Goal: Transaction & Acquisition: Purchase product/service

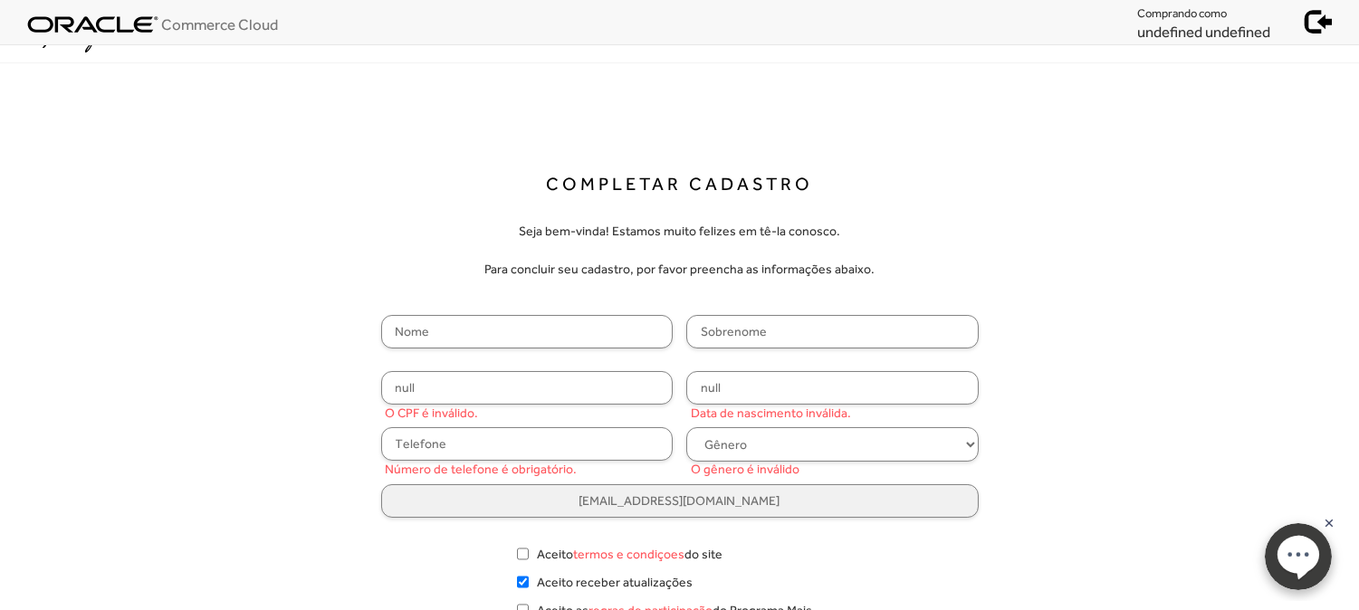
click at [490, 322] on input "text" at bounding box center [527, 331] width 292 height 33
paste input "Lavinia"
type input "Lavinia"
click at [758, 327] on input "text" at bounding box center [832, 331] width 292 height 33
type input "Medrado"
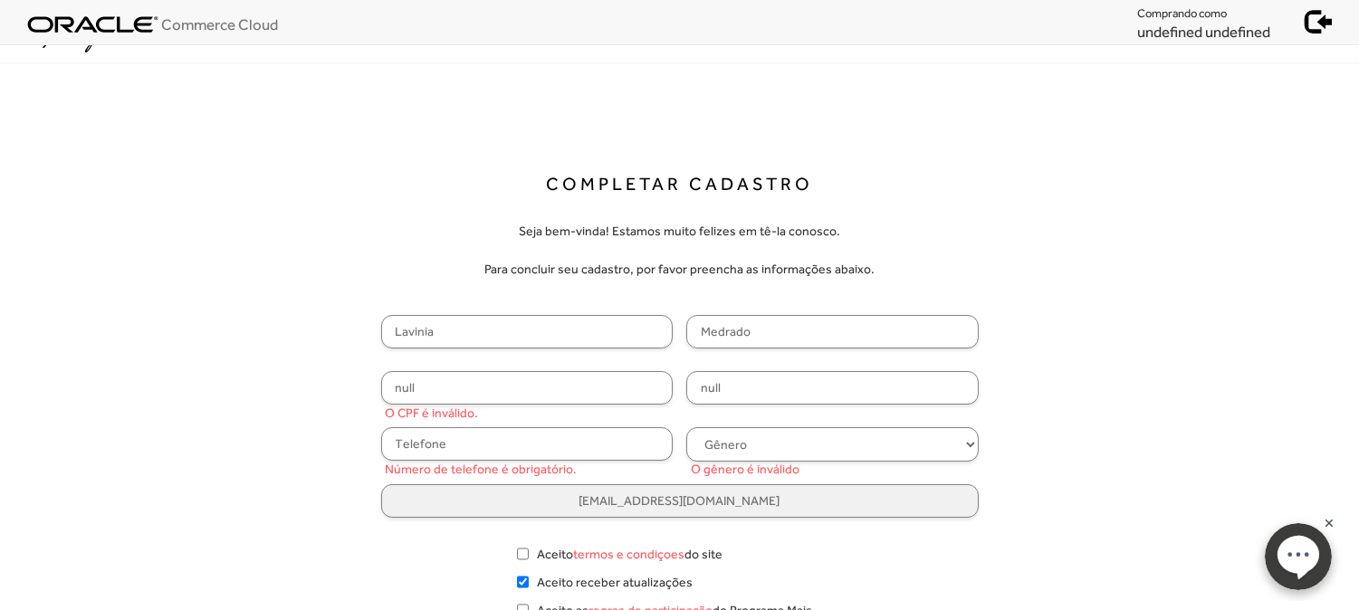
click at [756, 387] on input "null" at bounding box center [832, 387] width 292 height 33
click at [536, 394] on input "null" at bounding box center [527, 387] width 292 height 33
paste input "246.453.705-5"
type input "246.453.705-5"
click at [724, 430] on select "Gênero Feminino Masculino" at bounding box center [832, 444] width 292 height 34
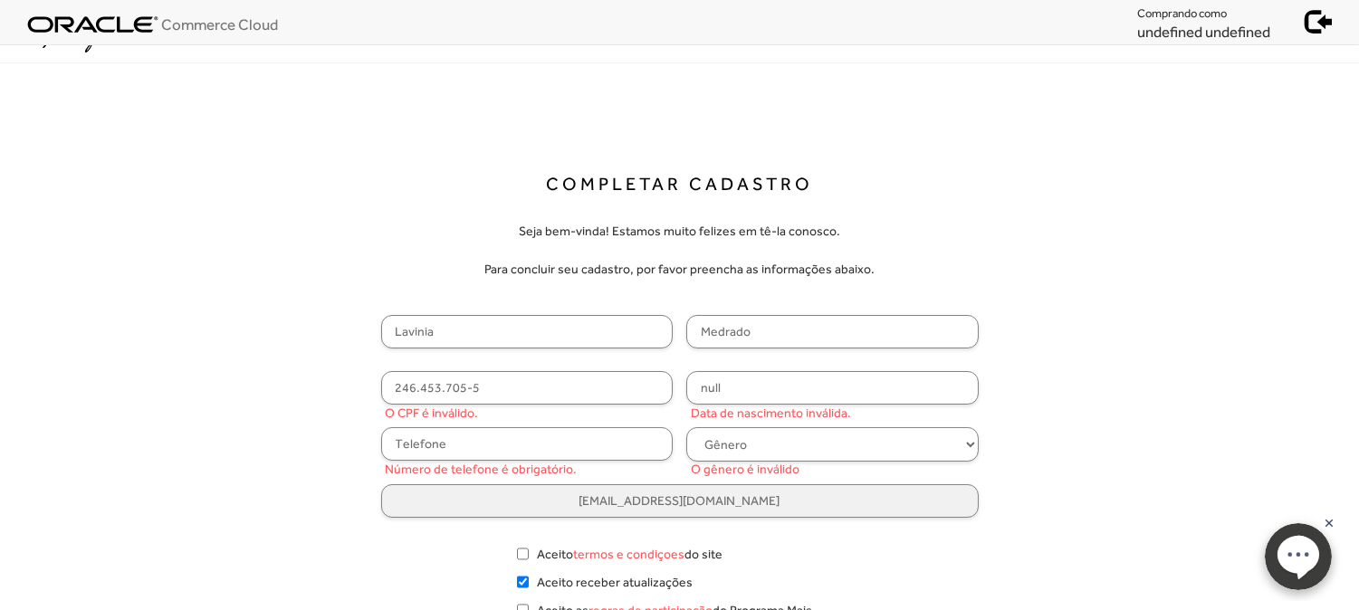
click at [743, 394] on input "null" at bounding box center [832, 387] width 292 height 33
click at [579, 425] on div "Lavinia Medrado 246.453.705-5 O CPF é inválido. null Data de nascimento inválid…" at bounding box center [679, 416] width 597 height 203
click at [561, 444] on input "text" at bounding box center [527, 443] width 292 height 33
click at [544, 453] on input "text" at bounding box center [527, 443] width 292 height 33
click at [739, 396] on input "null" at bounding box center [832, 387] width 292 height 33
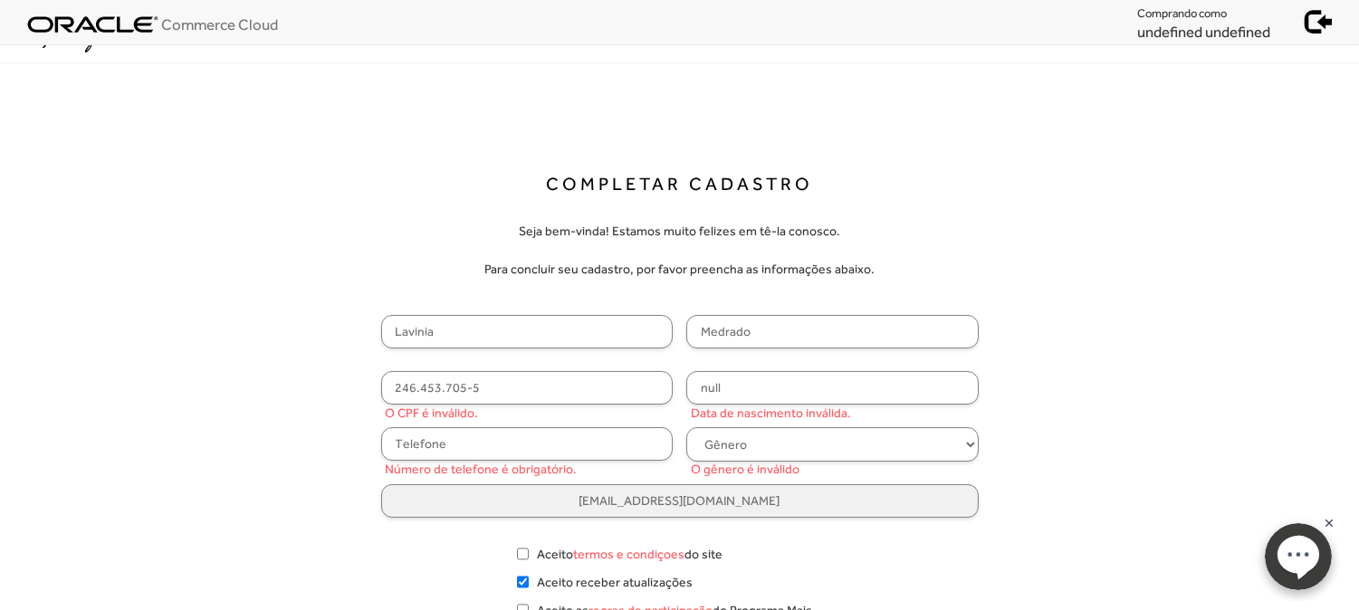
click at [784, 448] on select "Gênero Feminino Masculino" at bounding box center [832, 444] width 292 height 34
click at [793, 443] on select "Gênero Feminino Masculino" at bounding box center [832, 444] width 292 height 34
click at [774, 392] on input "null" at bounding box center [832, 387] width 292 height 33
paste input "09/05/"
type input "09/05/1959"
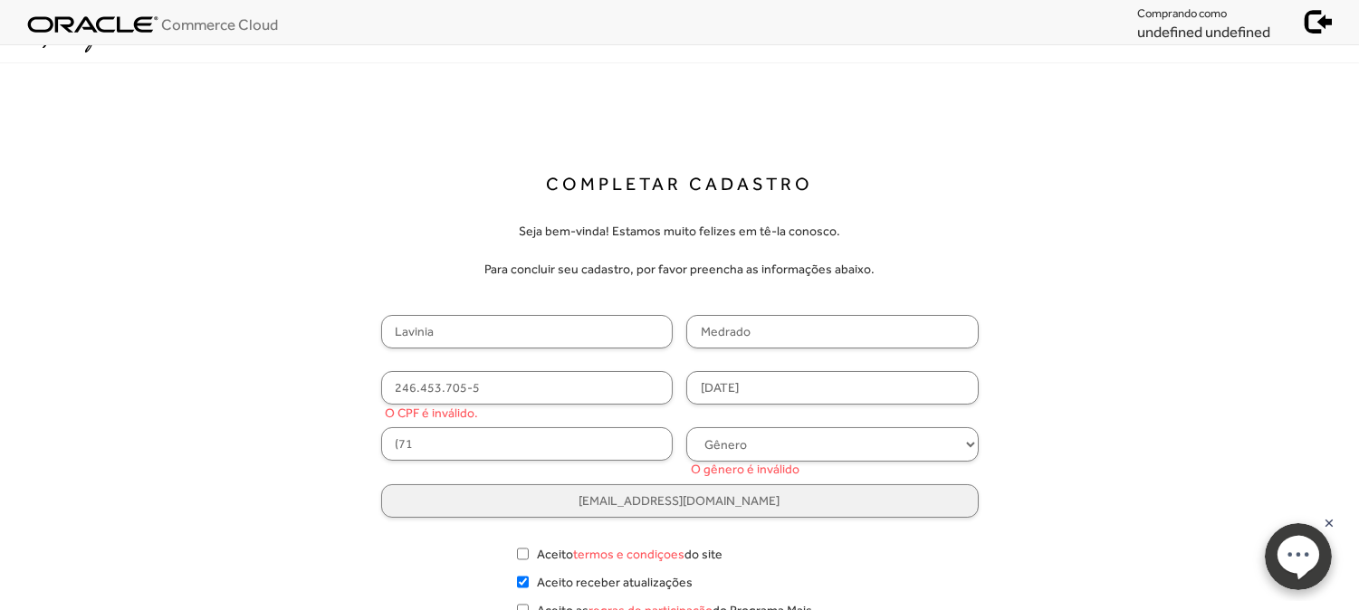
paste input ") 99615-8486"
type input "(71) 99615-8486"
click at [749, 444] on select "Gênero Feminino Masculino" at bounding box center [832, 444] width 292 height 34
select select
click at [686, 427] on select "Gênero Feminino Masculino" at bounding box center [832, 444] width 292 height 34
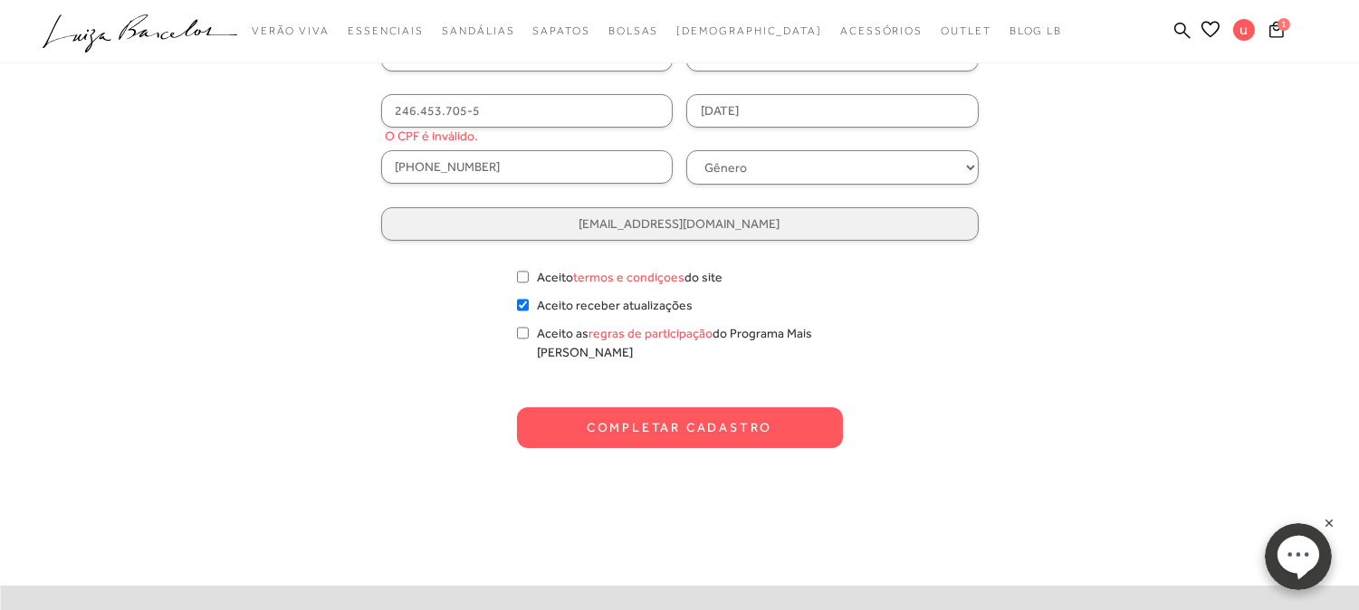
scroll to position [301, 0]
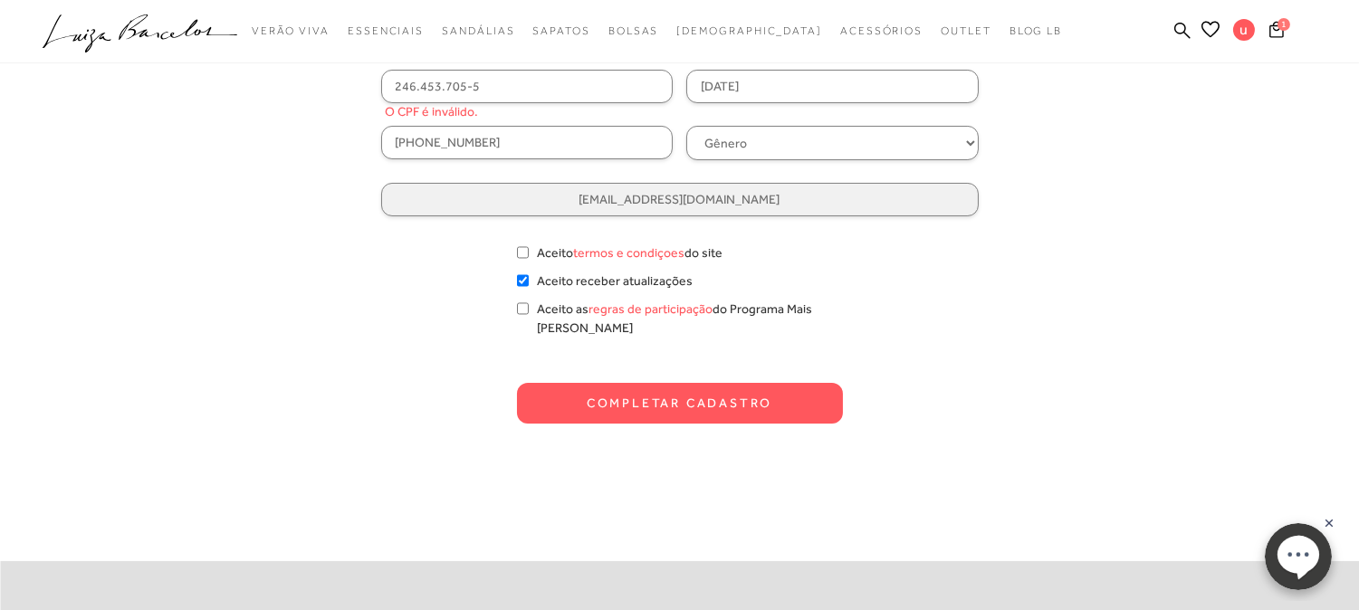
click at [661, 383] on button "Completar Cadastro" at bounding box center [680, 403] width 326 height 41
click at [530, 247] on div "Aceito termos e condiçoes do site" at bounding box center [680, 252] width 326 height 19
click at [522, 251] on input "Aceito termos e condiçoes do site" at bounding box center [523, 252] width 12 height 18
checkbox input "true"
click at [655, 401] on button "Completar Cadastro" at bounding box center [680, 403] width 326 height 41
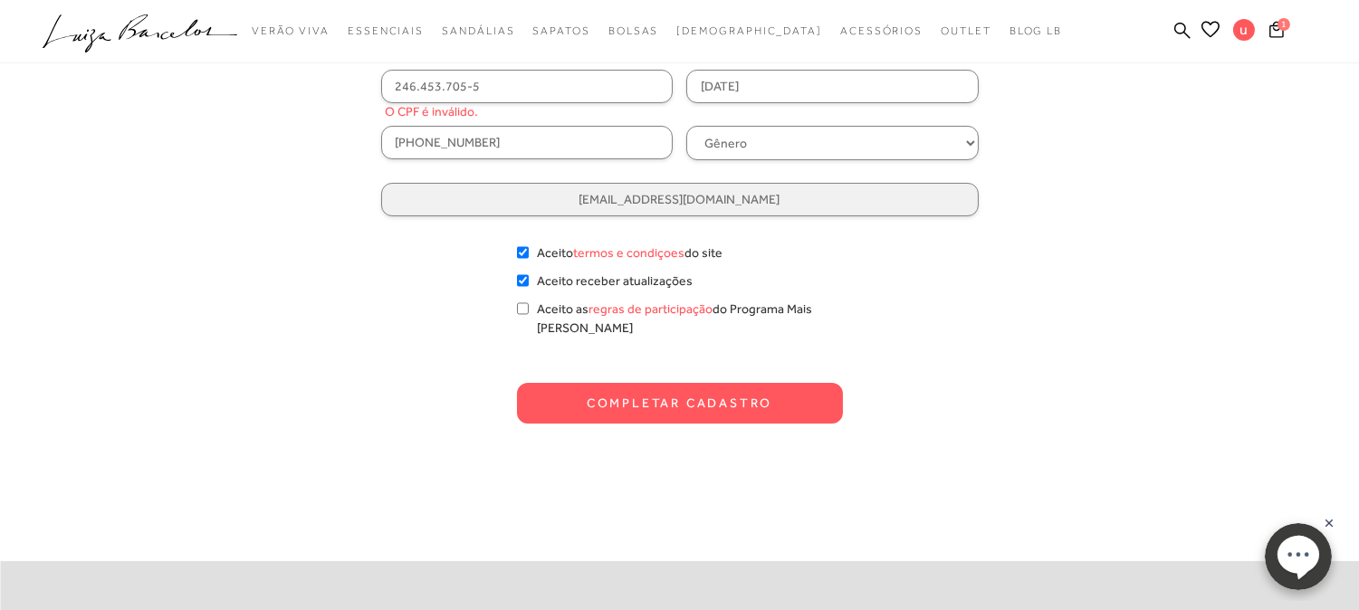
click at [680, 390] on button "Completar Cadastro" at bounding box center [680, 403] width 326 height 41
click at [703, 383] on button "Completar Cadastro" at bounding box center [680, 403] width 326 height 41
click at [668, 383] on button "Completar Cadastro" at bounding box center [680, 403] width 326 height 41
click at [529, 95] on input "246.453.705-5" at bounding box center [527, 86] width 292 height 33
type input "246.453.705-53"
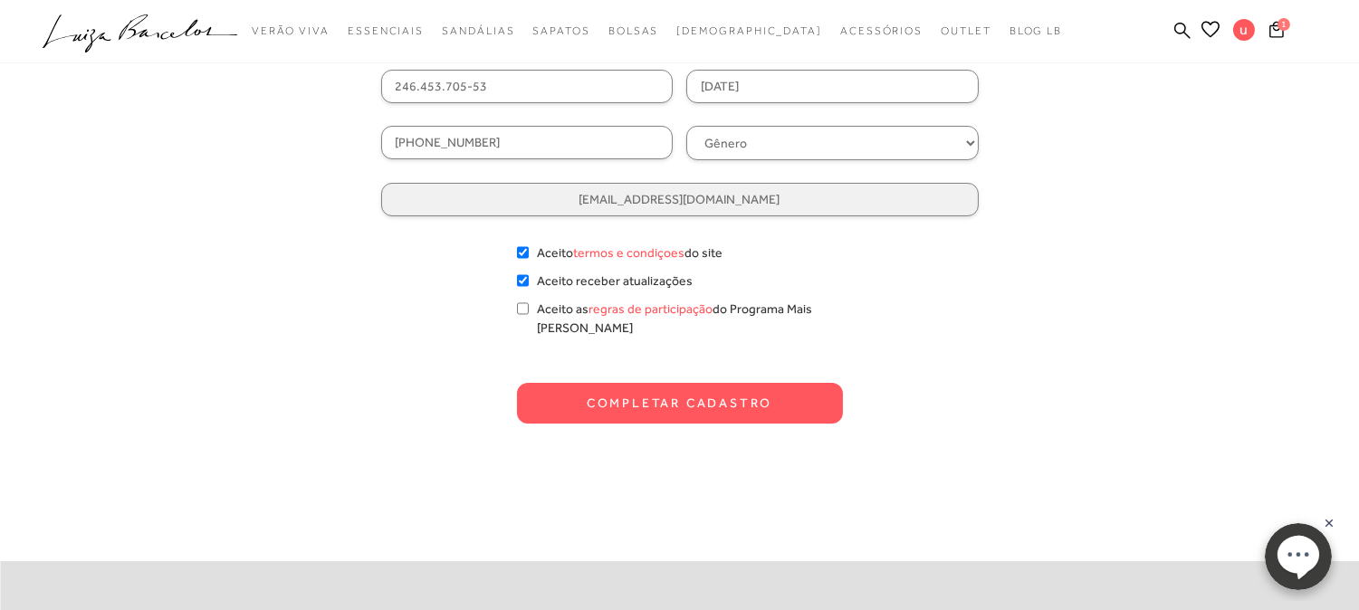
click at [789, 395] on button "Completar Cadastro" at bounding box center [680, 403] width 326 height 41
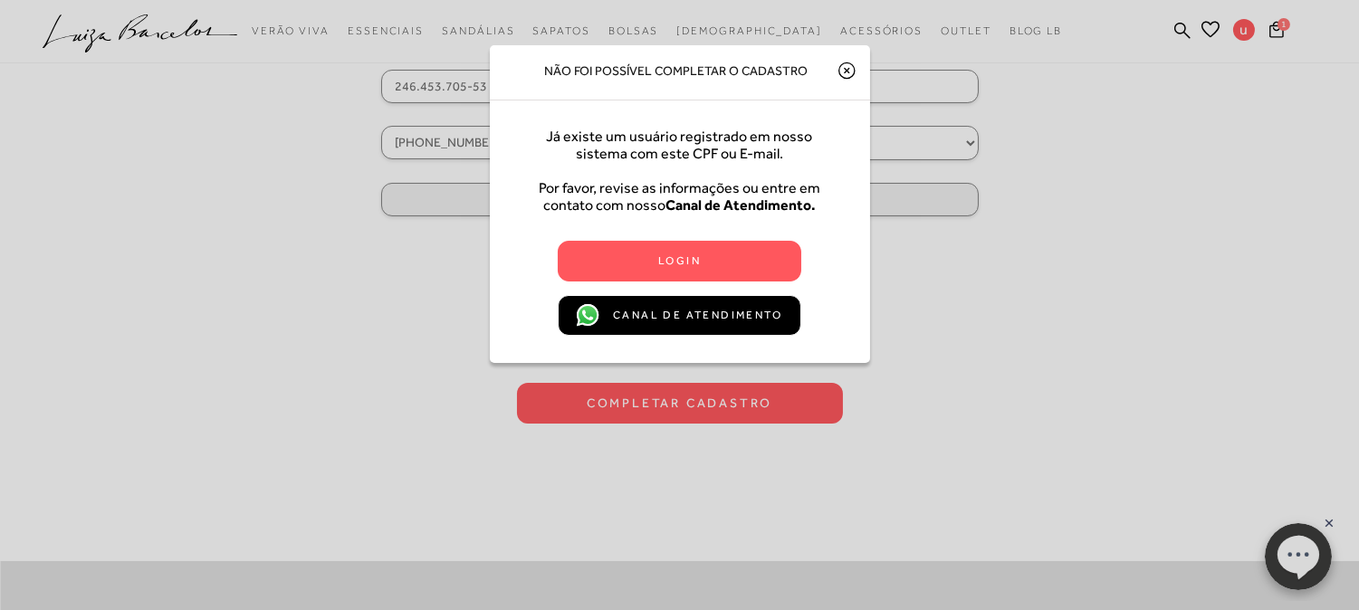
click at [839, 68] on icon at bounding box center [846, 71] width 19 height 22
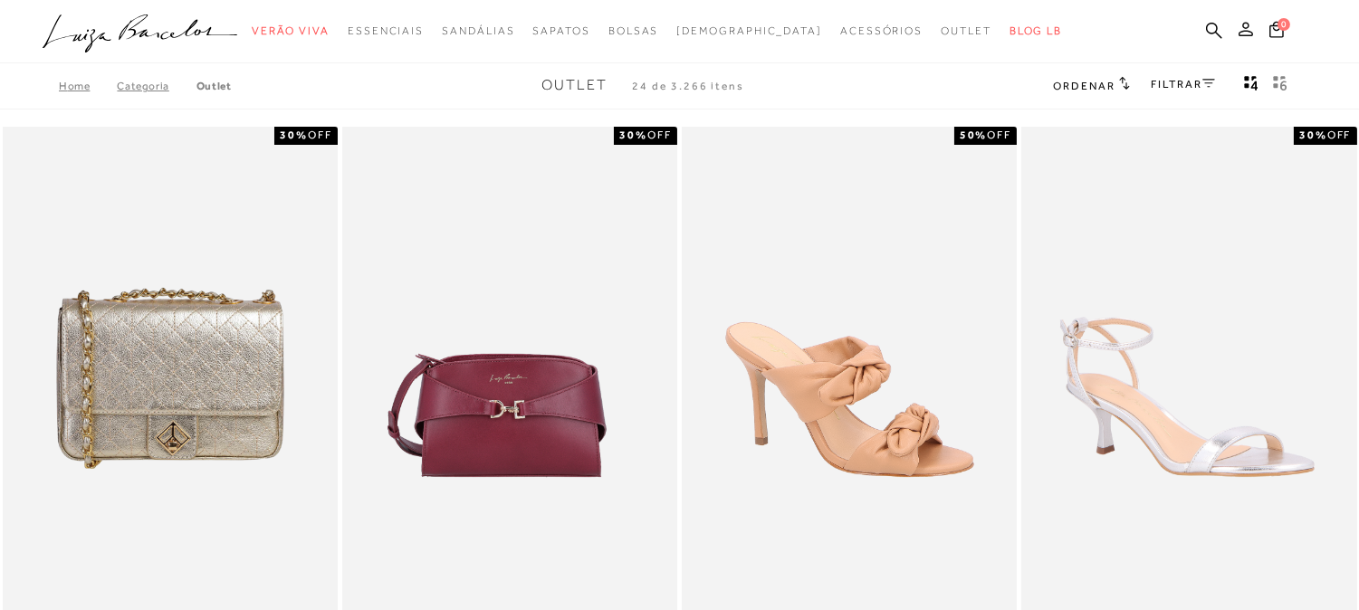
click at [1243, 31] on icon at bounding box center [1245, 29] width 14 height 14
click at [1244, 34] on icon at bounding box center [1245, 29] width 14 height 14
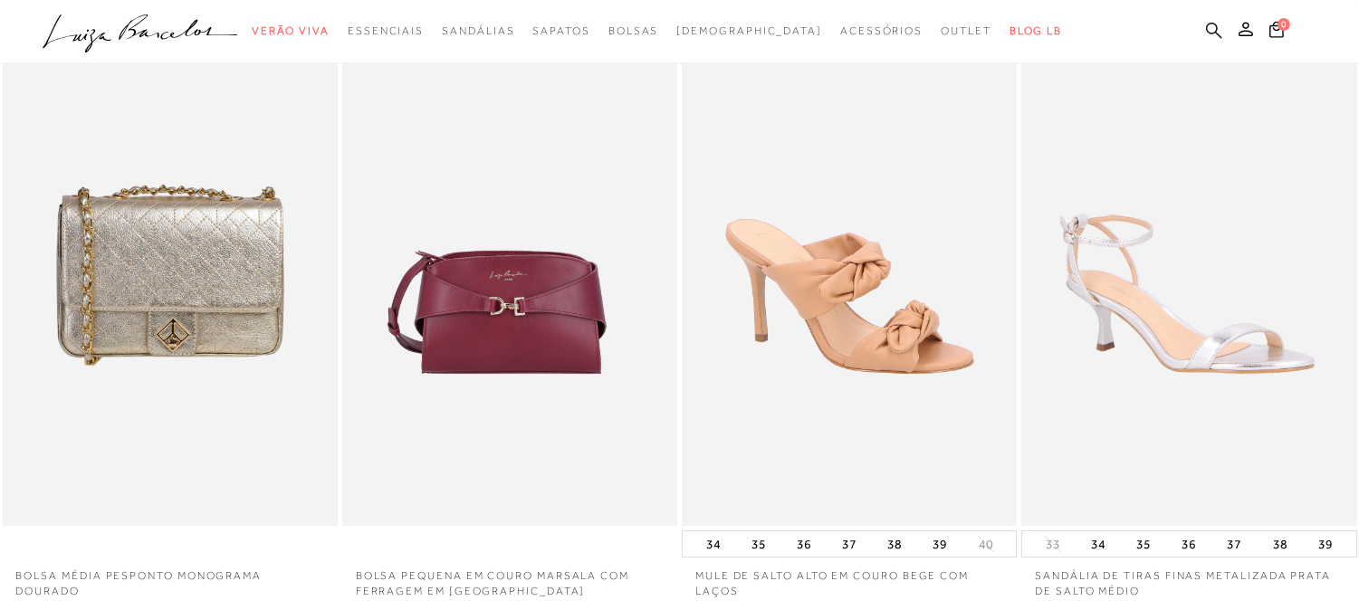
scroll to position [201, 0]
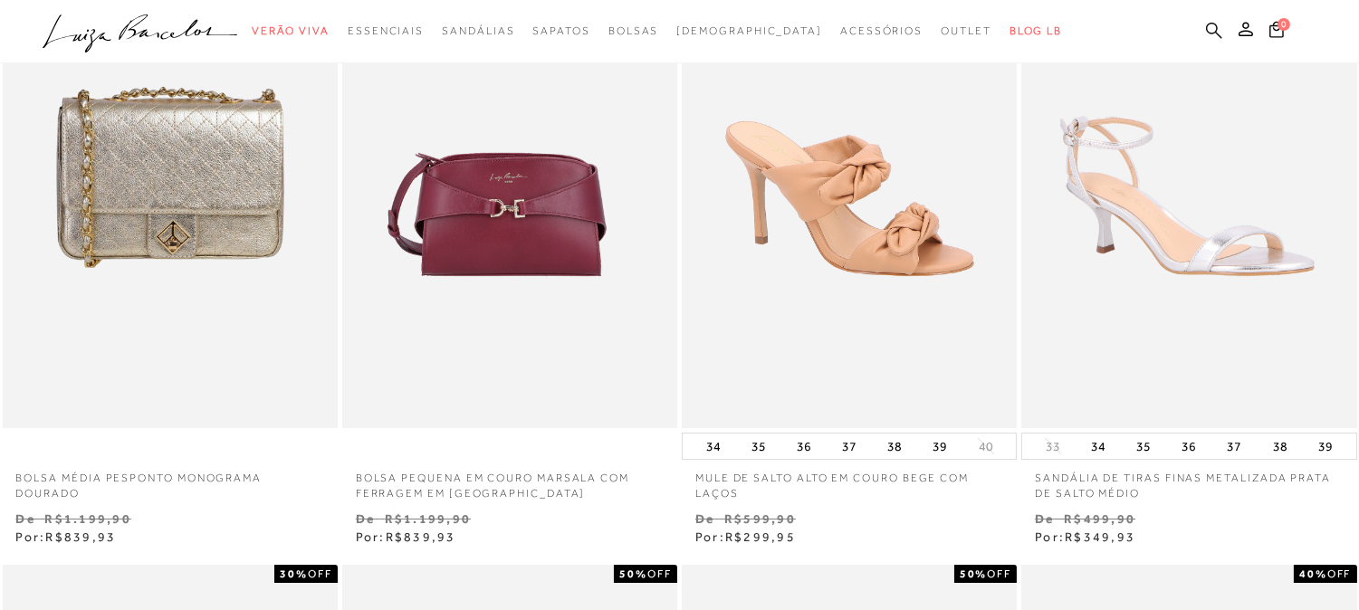
click at [1213, 24] on icon at bounding box center [1214, 30] width 16 height 17
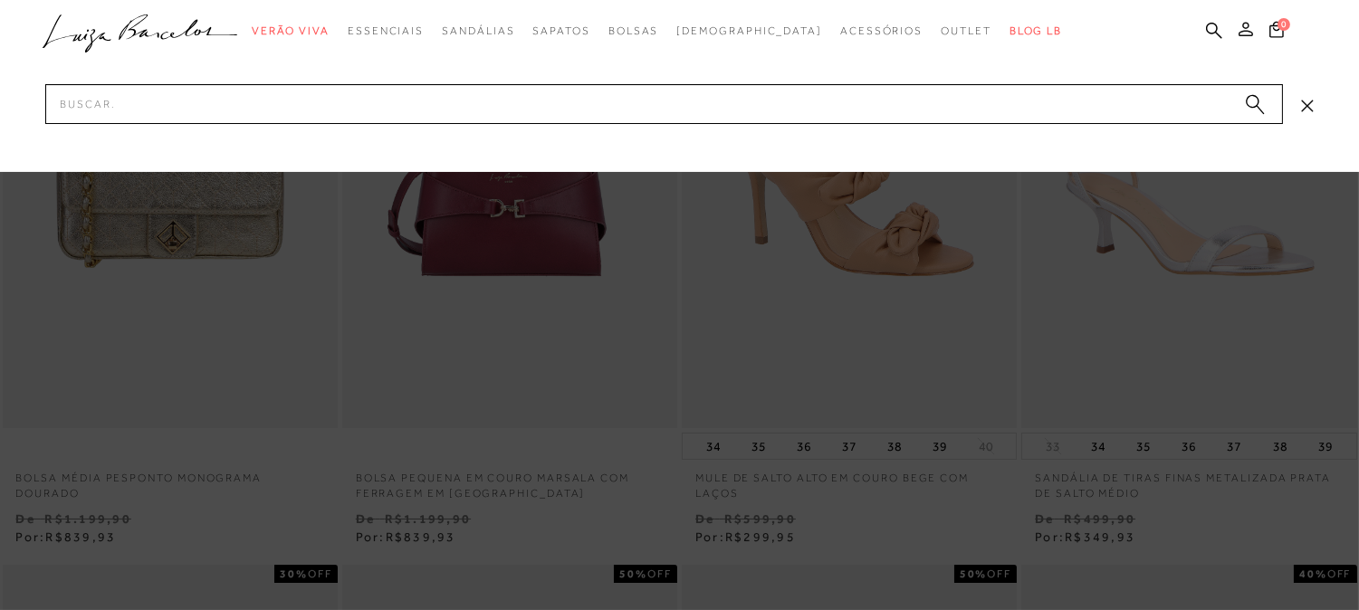
click at [1241, 24] on icon at bounding box center [1245, 29] width 14 height 14
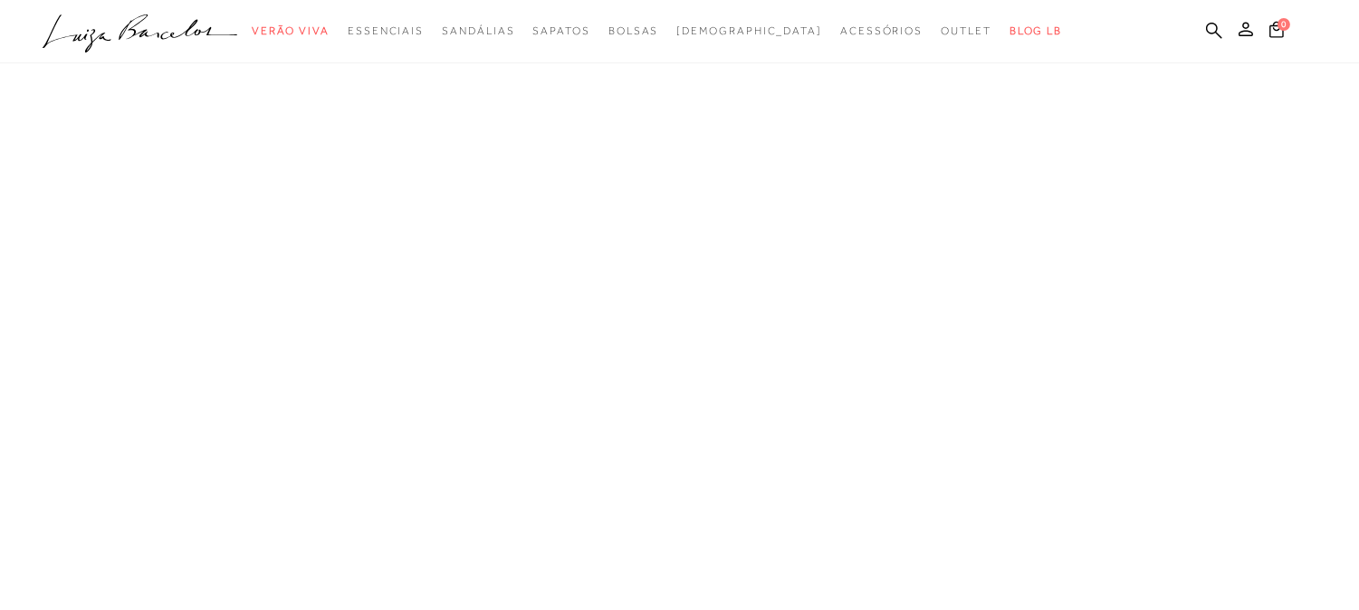
scroll to position [147, 0]
click at [1281, 31] on icon at bounding box center [1276, 29] width 14 height 17
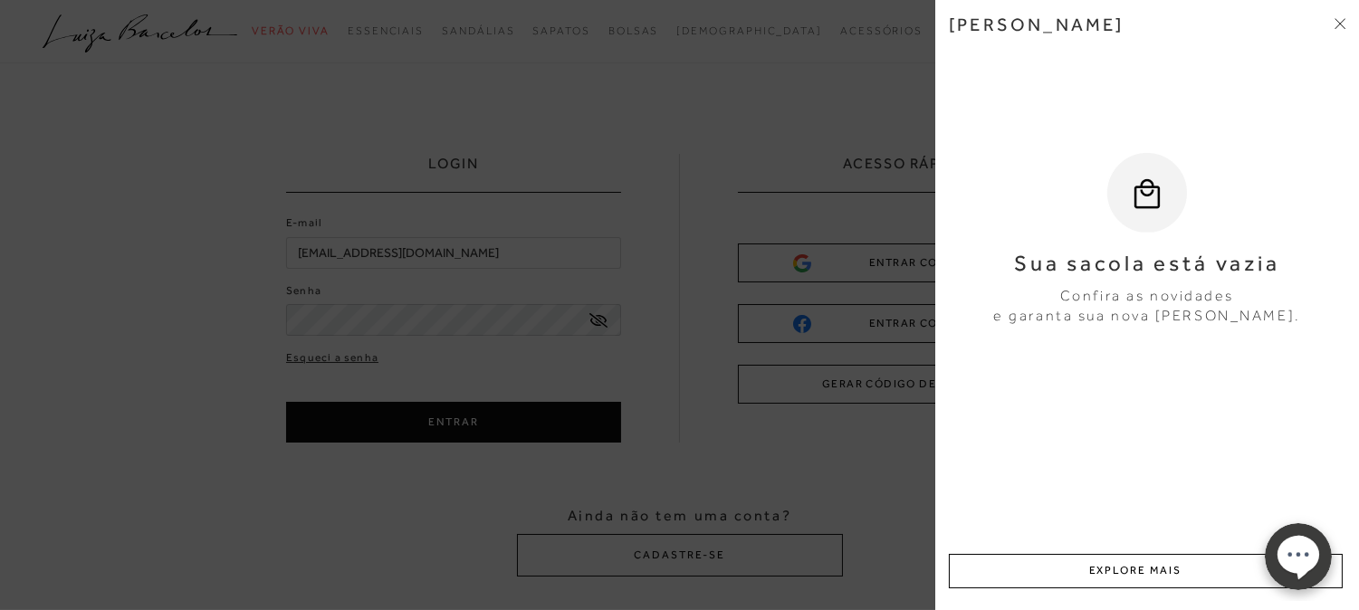
scroll to position [0, 0]
click at [1245, 28] on div "Minha sacola" at bounding box center [1147, 38] width 396 height 49
click at [1338, 21] on icon at bounding box center [1337, 20] width 5 height 5
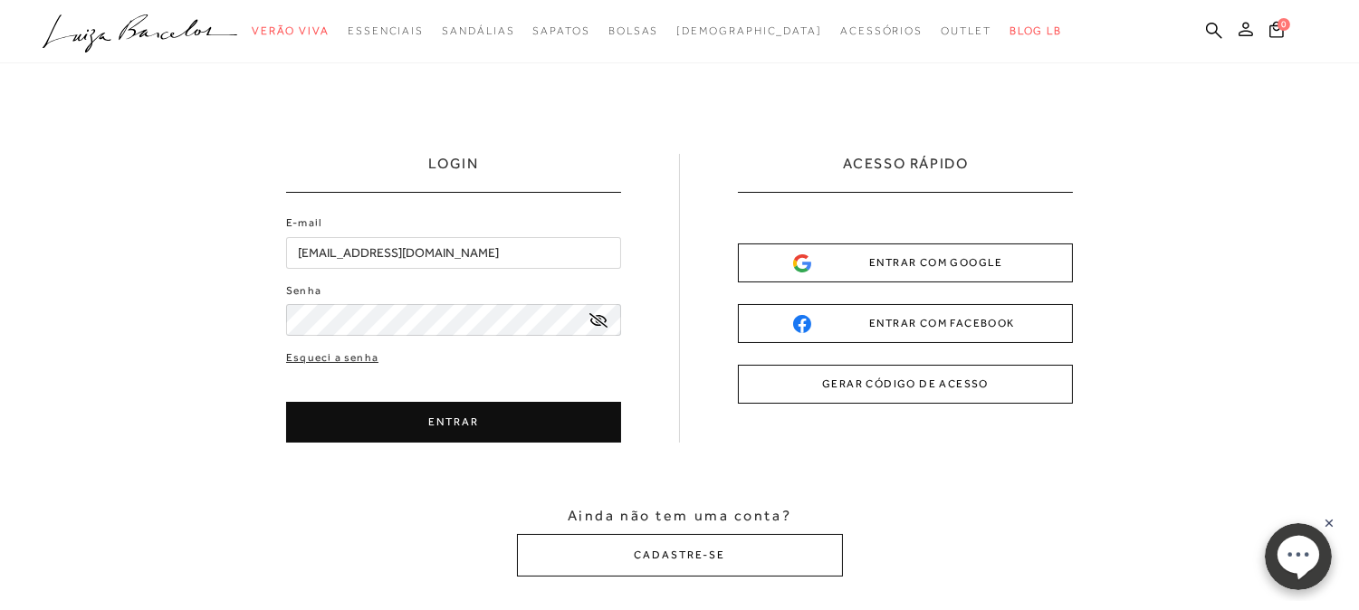
click at [1240, 28] on icon at bounding box center [1245, 29] width 14 height 14
click at [502, 252] on input "vinimmedrado@gmail.com" at bounding box center [453, 253] width 335 height 32
click at [1247, 30] on icon at bounding box center [1245, 29] width 14 height 14
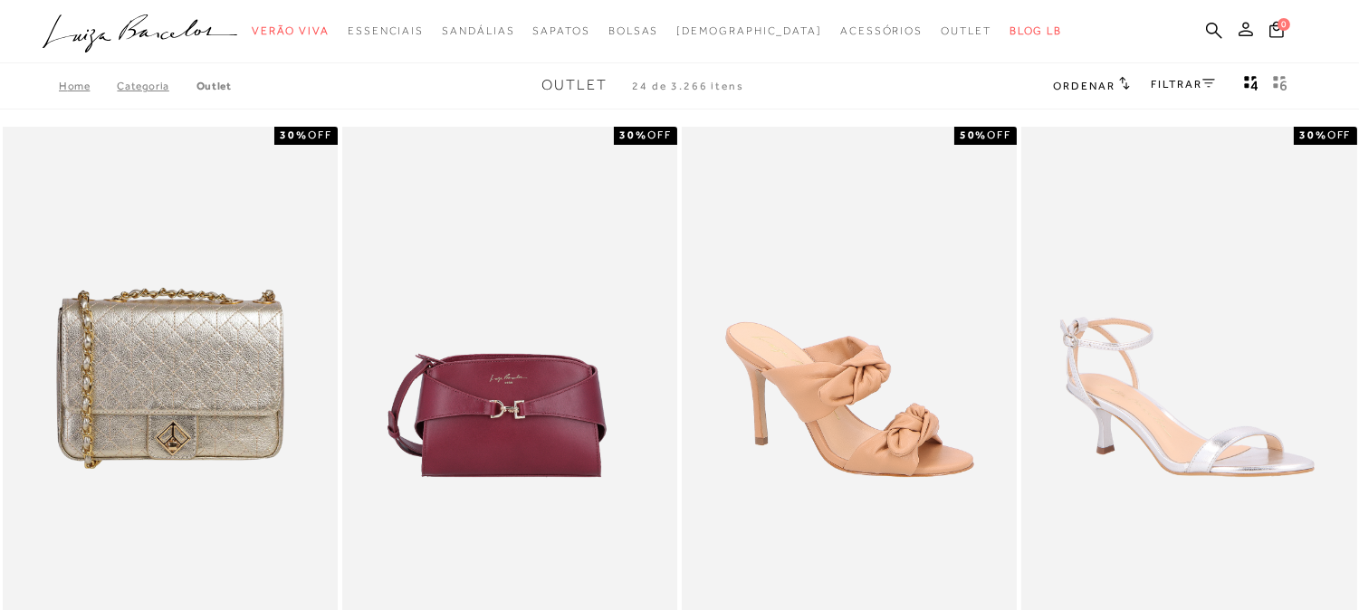
click at [1238, 32] on icon at bounding box center [1245, 29] width 14 height 14
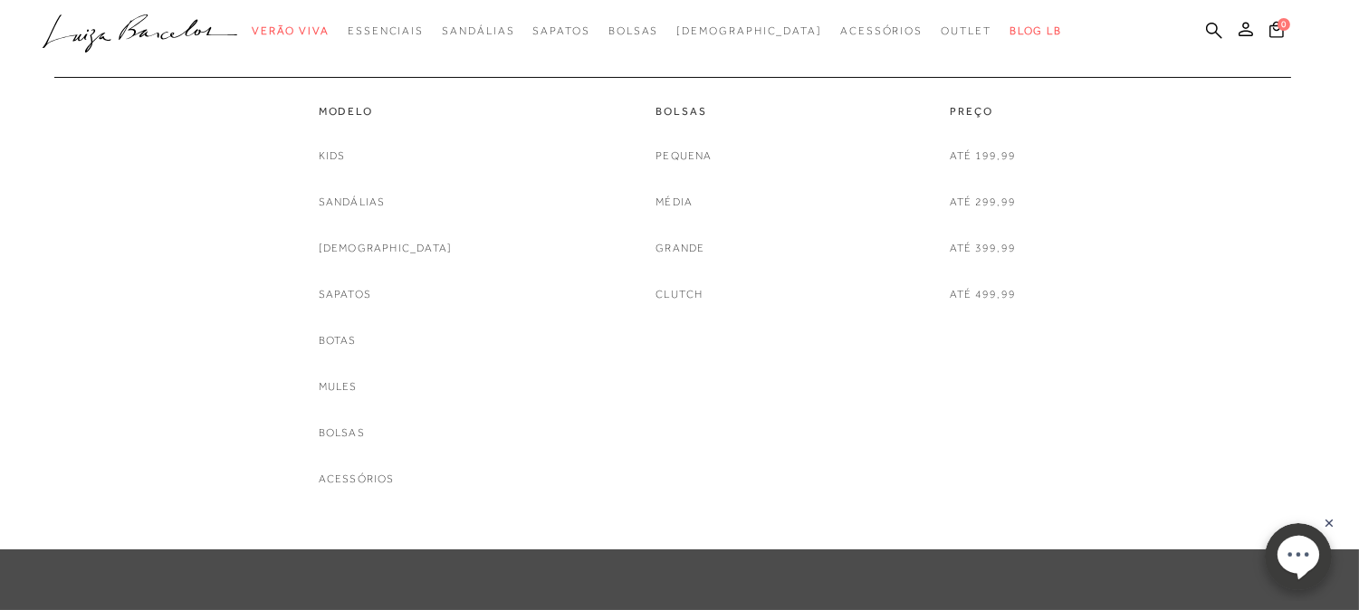
scroll to position [100, 0]
click at [1252, 60] on div at bounding box center [670, 68] width 1239 height 18
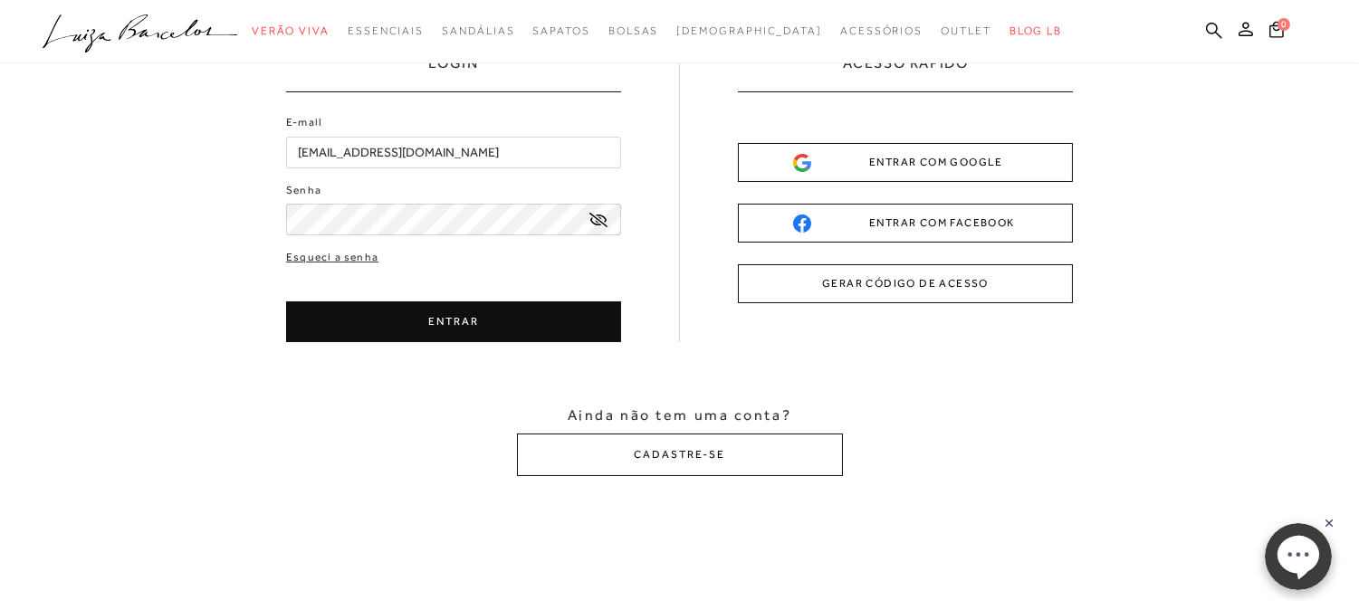
drag, startPoint x: 481, startPoint y: 155, endPoint x: 242, endPoint y: 152, distance: 239.0
click at [242, 152] on div "LOGIN E-mail vinimmedrado@gmail.com Senha ENTRAR" at bounding box center [679, 265] width 1359 height 604
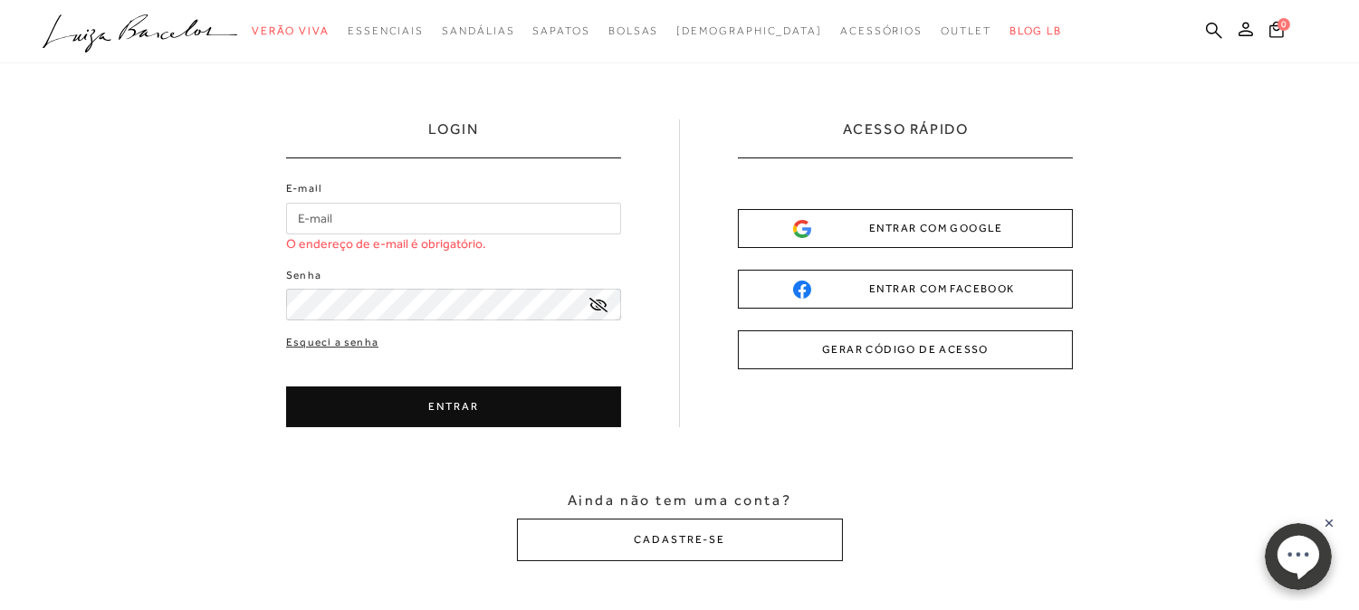
scroll to position [0, 0]
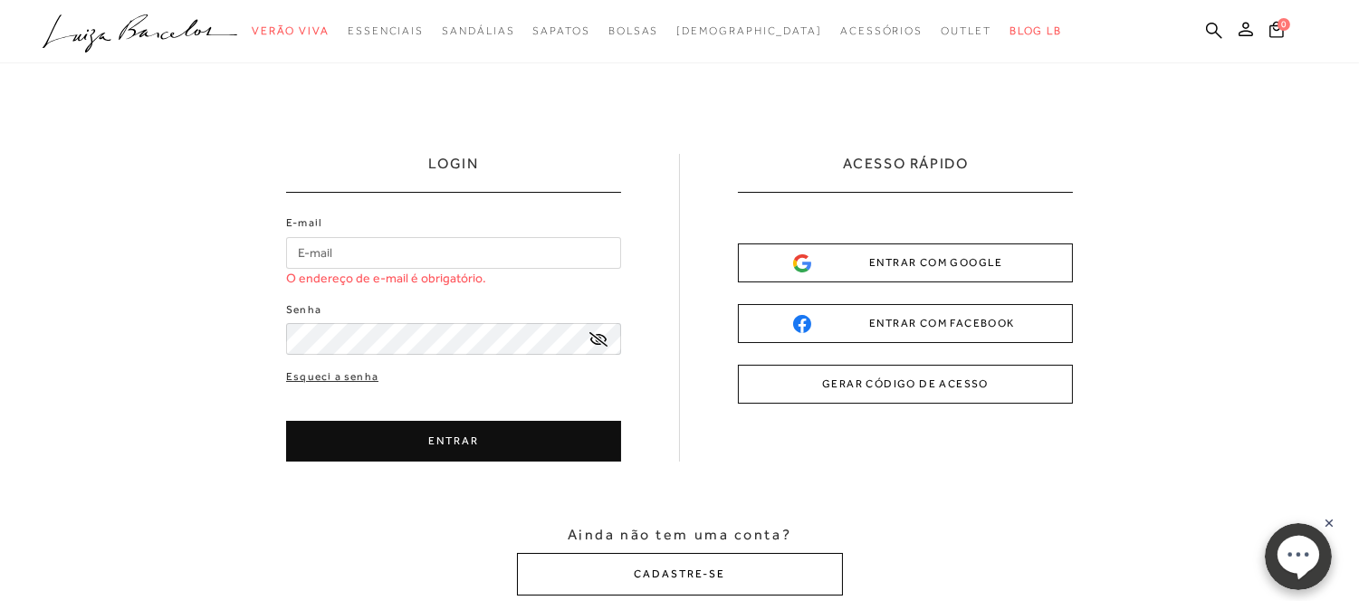
click at [680, 581] on button "CADASTRE-SE" at bounding box center [680, 574] width 326 height 43
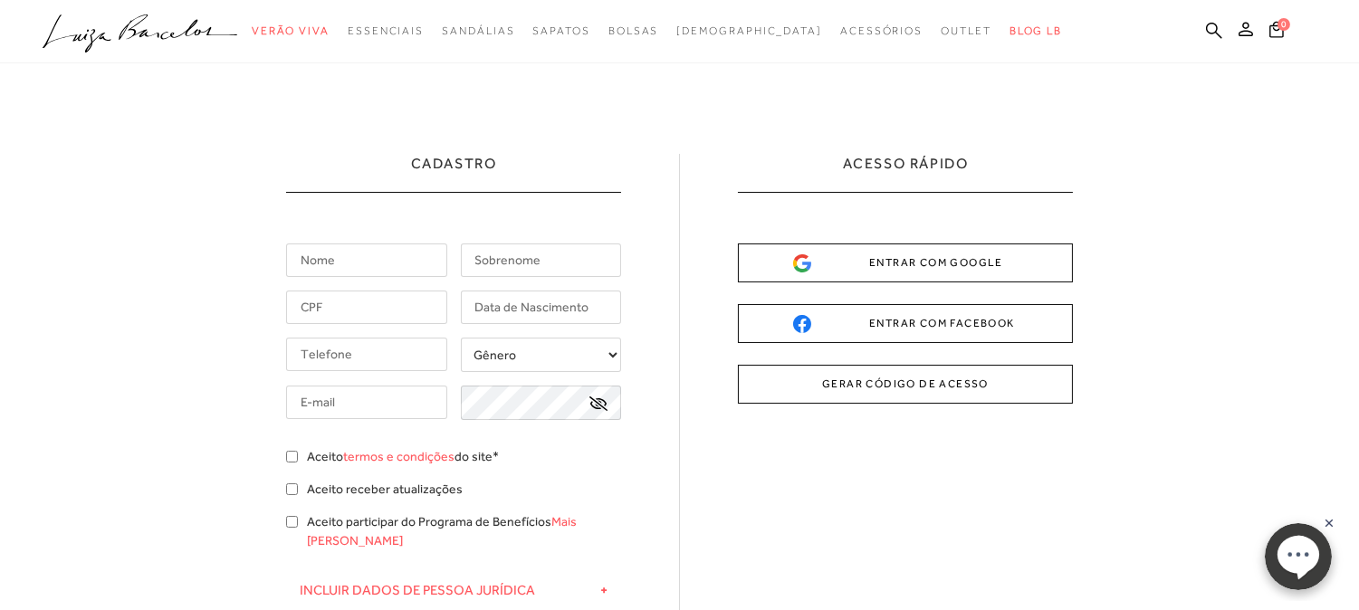
click at [323, 256] on input "text" at bounding box center [366, 259] width 161 height 33
type input "Lavinia"
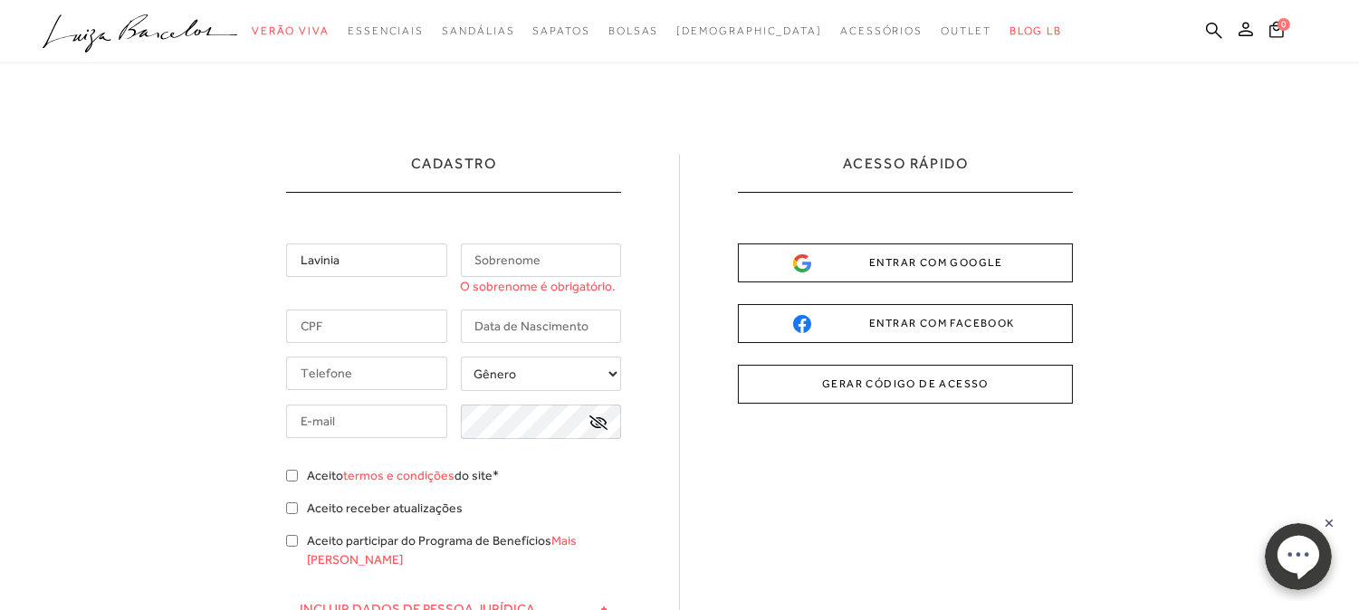
type input "e"
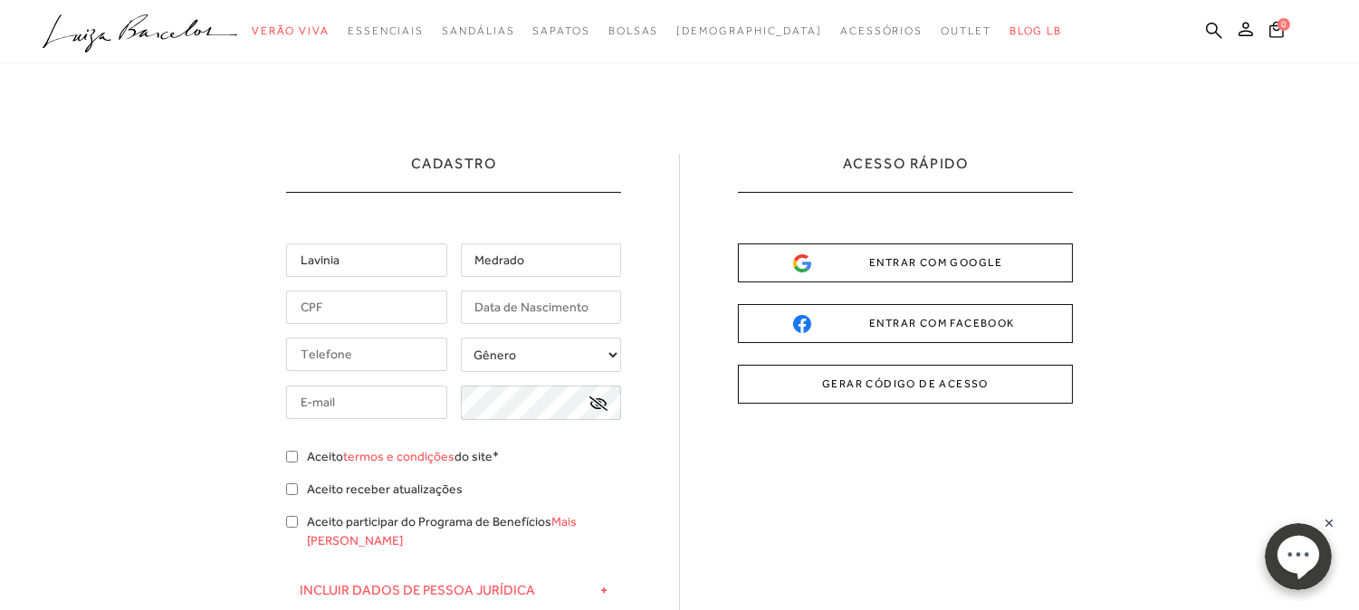
type input "Medrado"
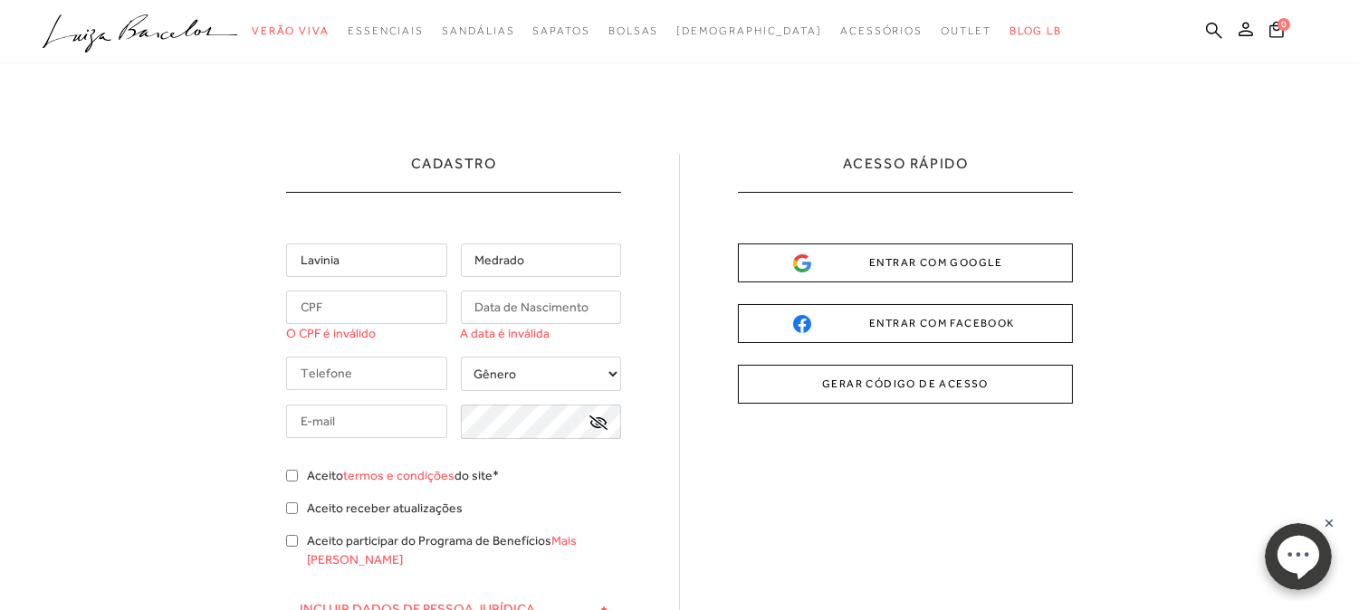
paste input "24/64/6370"
type input "24/64/6370"
click at [373, 315] on input "text" at bounding box center [366, 307] width 161 height 33
paste input "246.463.705-53"
type input "246.463.705-53"
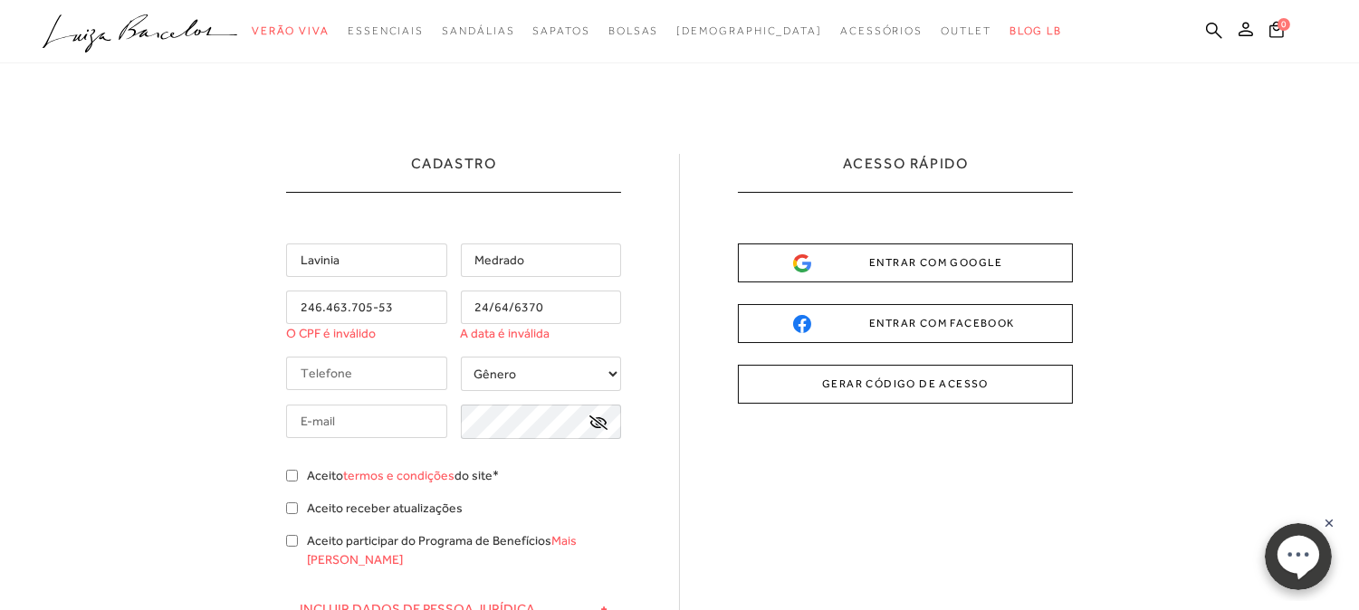
drag, startPoint x: 422, startPoint y: 312, endPoint x: 357, endPoint y: 312, distance: 65.2
click at [358, 312] on div "246.463.705-53 O CPF é inválido 24/64/6370 A data é inválida" at bounding box center [453, 317] width 335 height 52
paste input "09/05/1959"
type input "09/05/1959"
click at [364, 377] on input "tel" at bounding box center [366, 373] width 161 height 33
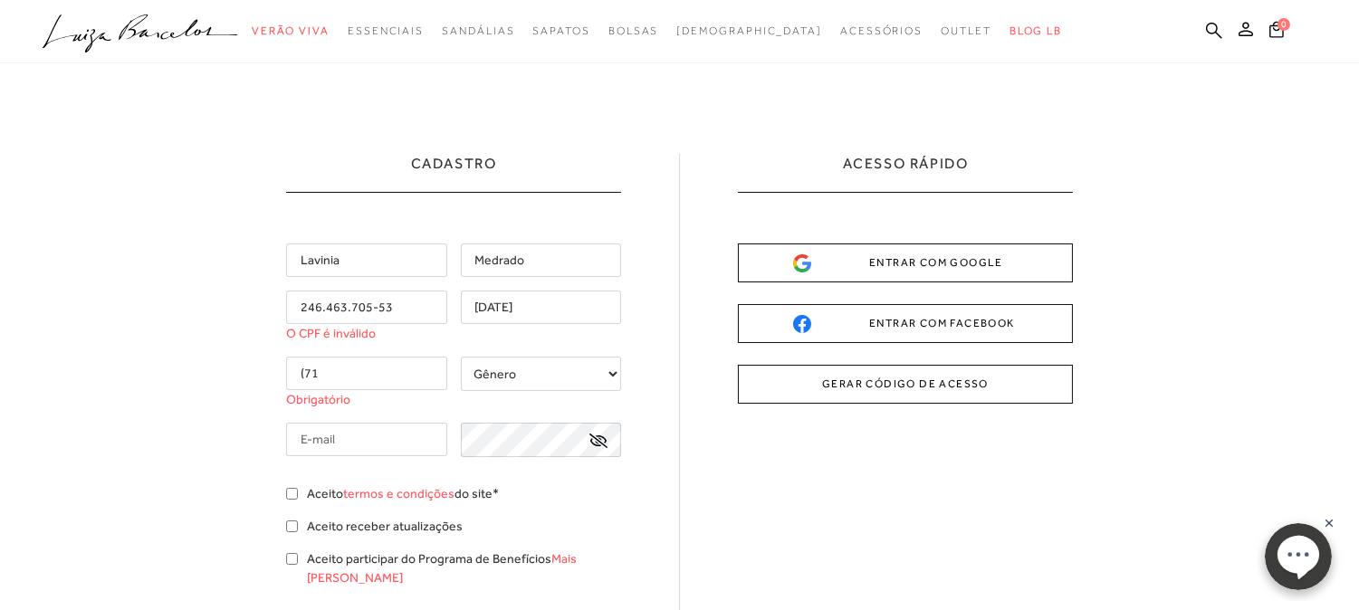
click at [350, 365] on input "(71" at bounding box center [366, 373] width 161 height 33
paste input ") 99615-8486"
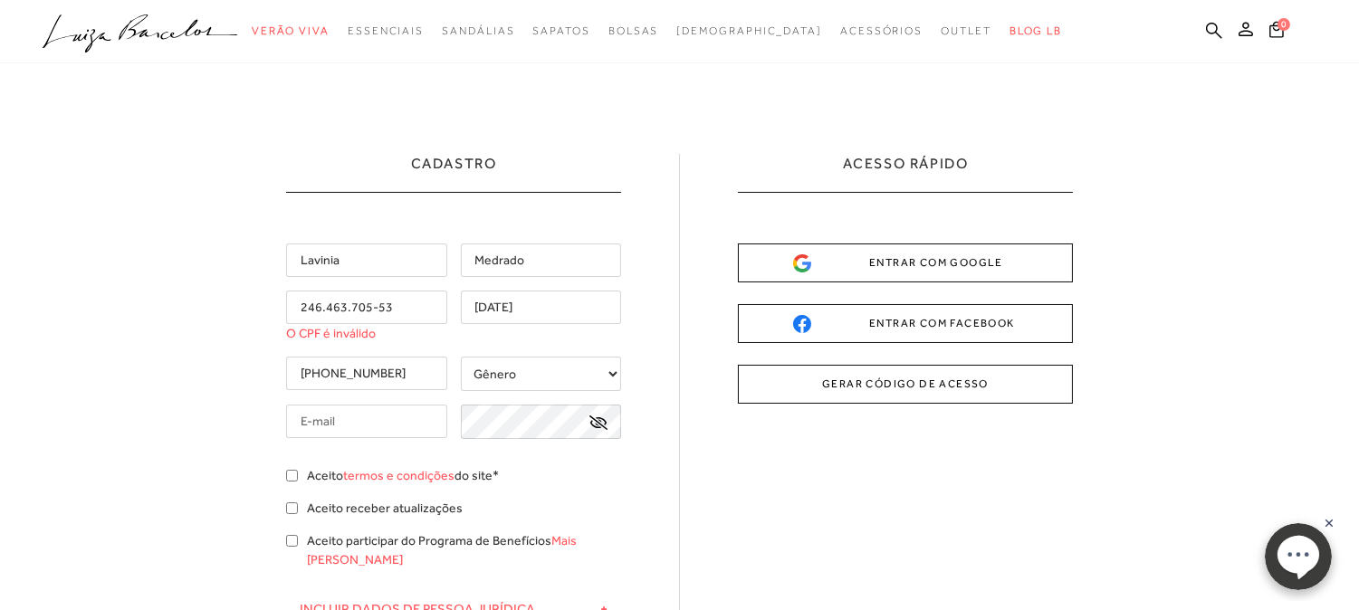
type input "(71) 99615-8486"
click at [555, 382] on select "Gênero Feminino Masculino" at bounding box center [541, 374] width 161 height 34
select select
click at [461, 357] on select "Gênero Feminino Masculino" at bounding box center [541, 374] width 161 height 34
click at [336, 422] on input "text" at bounding box center [366, 421] width 161 height 33
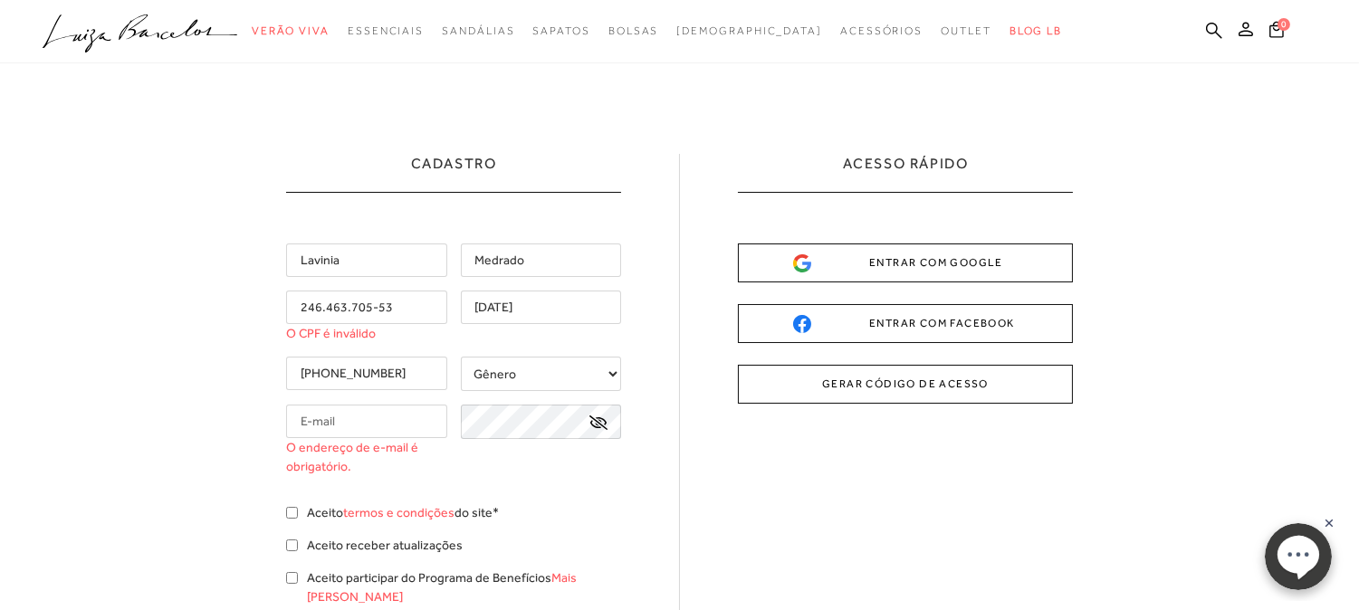
paste input "vinimmedrado@gmail.com"
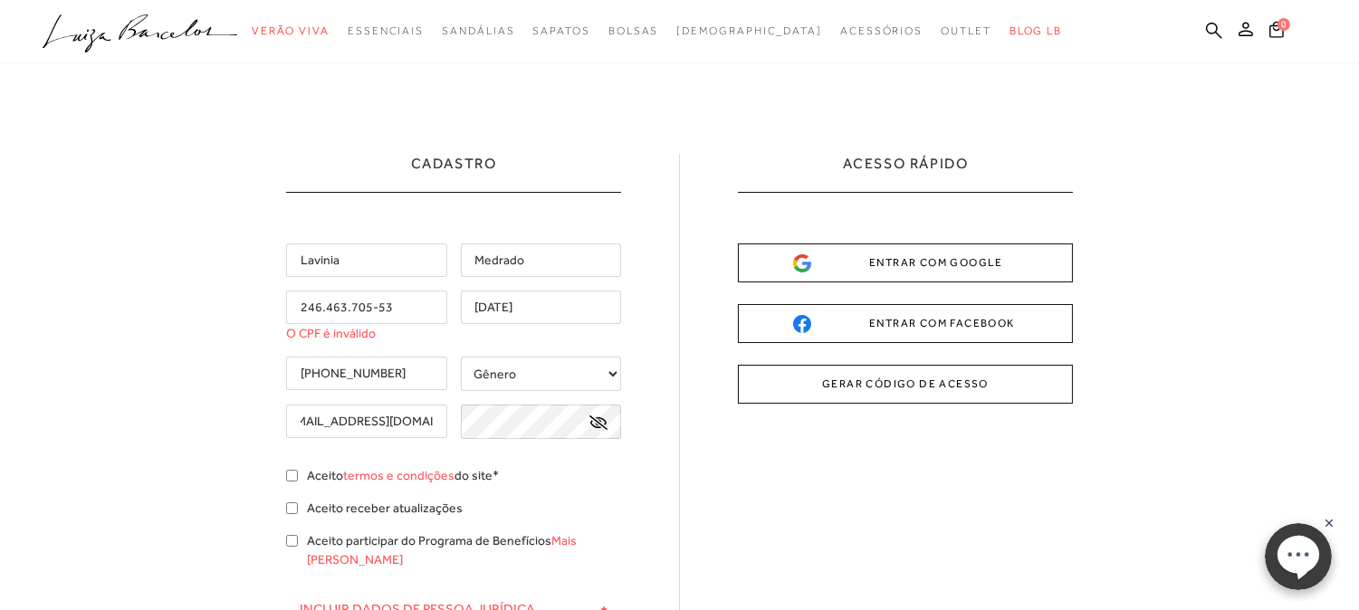
type input "vinimmedrado@gmail.com"
click at [597, 421] on icon at bounding box center [598, 422] width 18 height 14
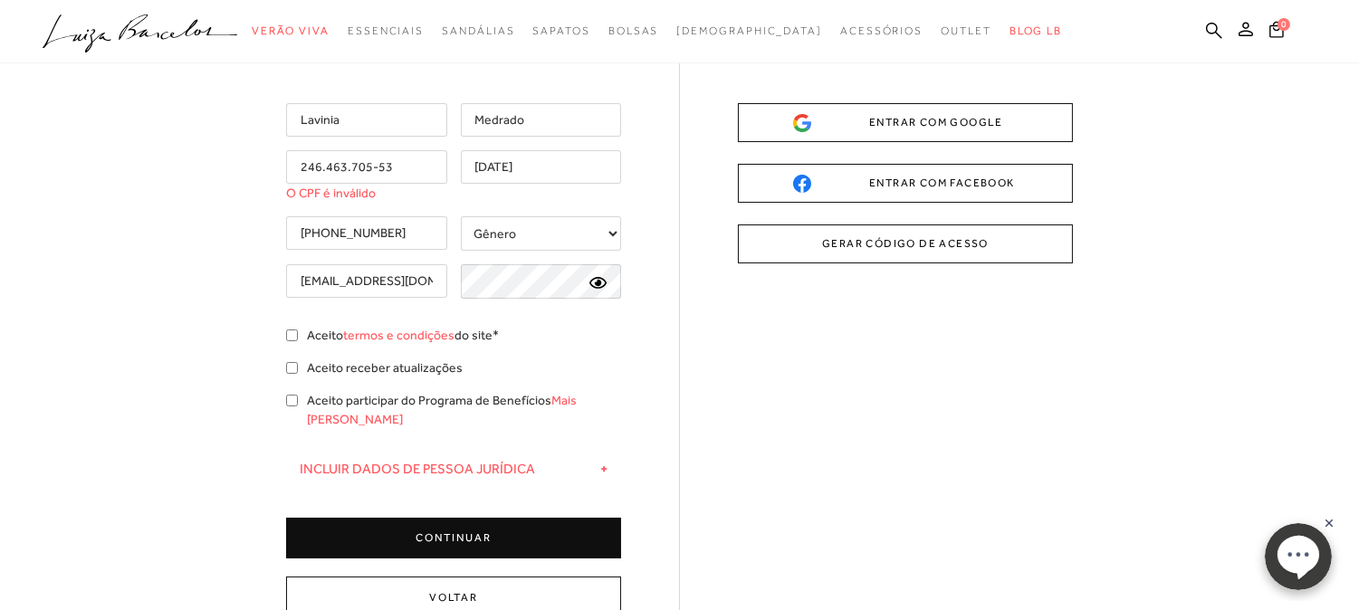
scroll to position [201, 0]
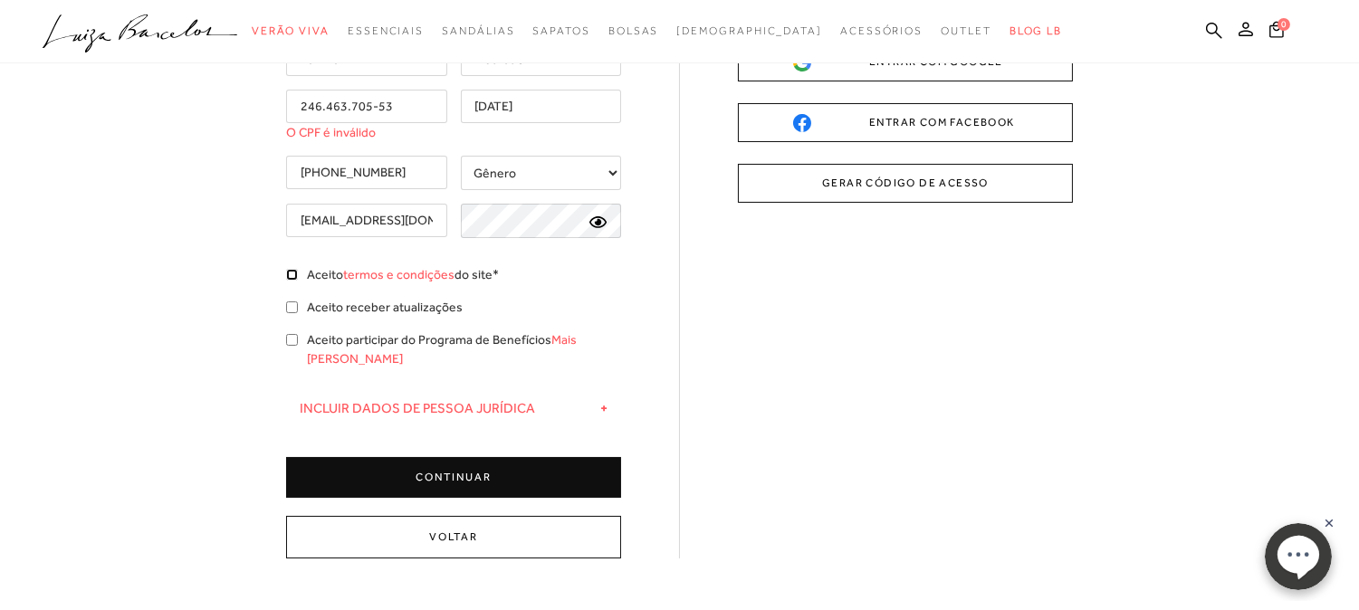
click at [295, 274] on input "Aceito termos e condições do site*" at bounding box center [292, 275] width 12 height 12
checkbox input "true"
click at [279, 302] on div "Cadastro Lavinia Medrado 246.463.705-53 O CPF é inválido 09/05/1959 (71) 99615-…" at bounding box center [679, 322] width 1359 height 920
click at [287, 308] on input "Aceito receber atualizações" at bounding box center [292, 307] width 12 height 12
checkbox input "true"
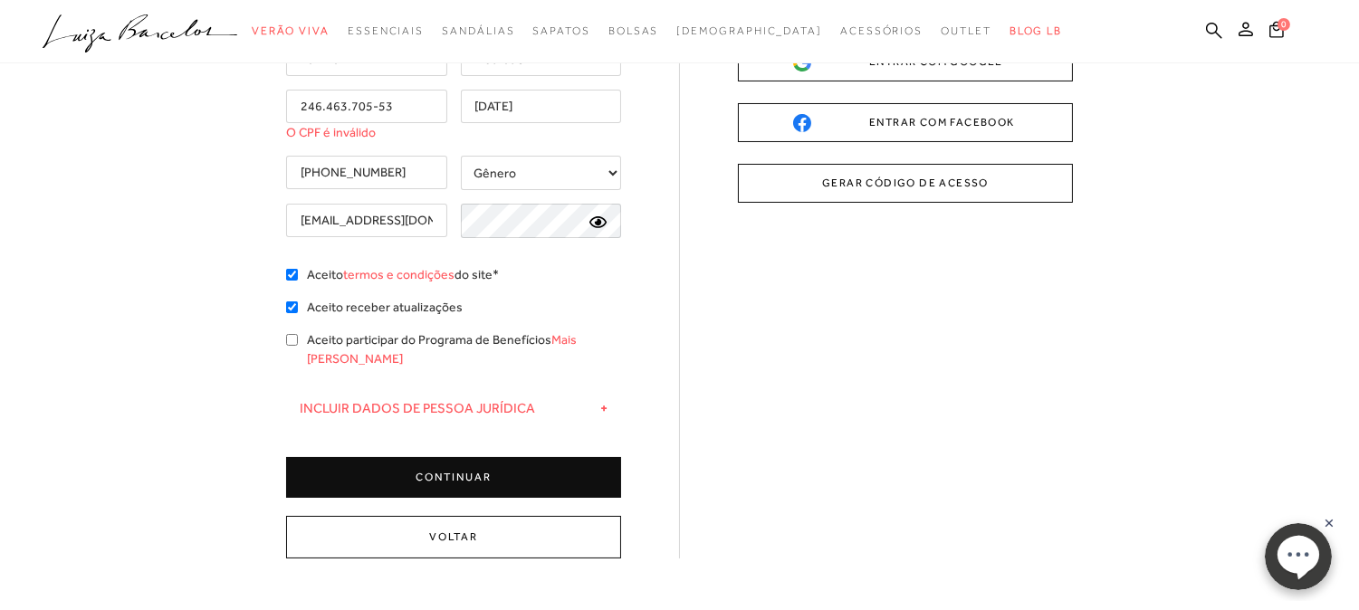
click at [428, 459] on button "CONTINUAR" at bounding box center [453, 477] width 335 height 41
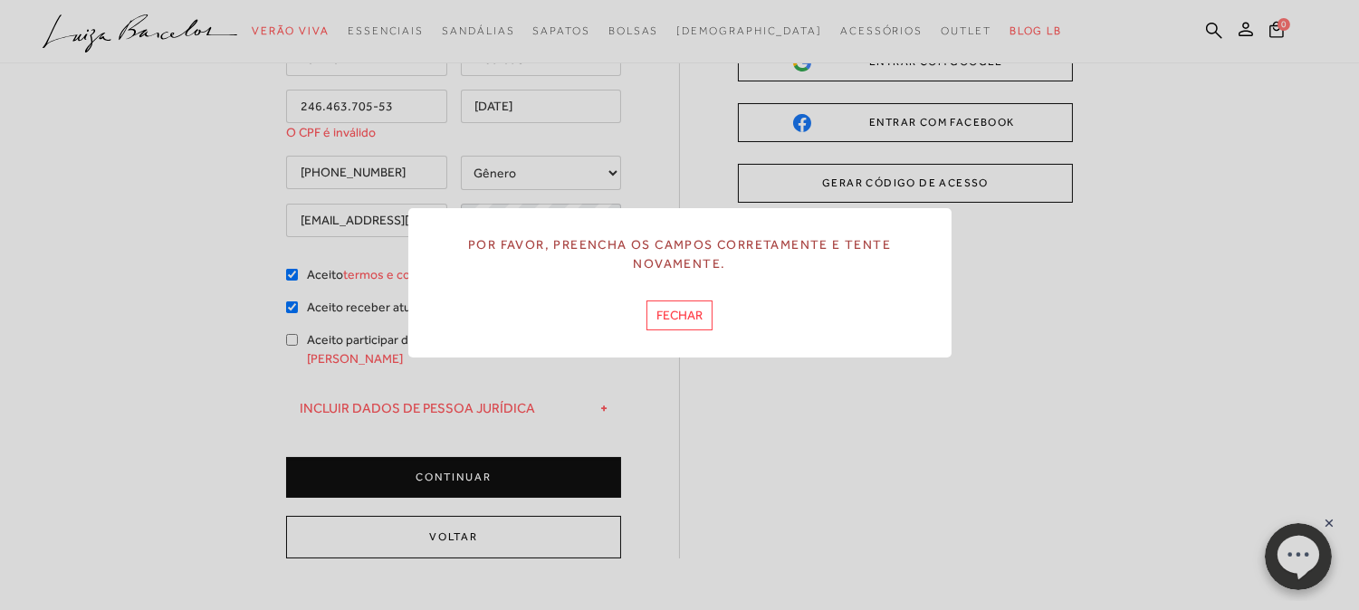
click at [683, 315] on button "FECHAR" at bounding box center [679, 315] width 66 height 30
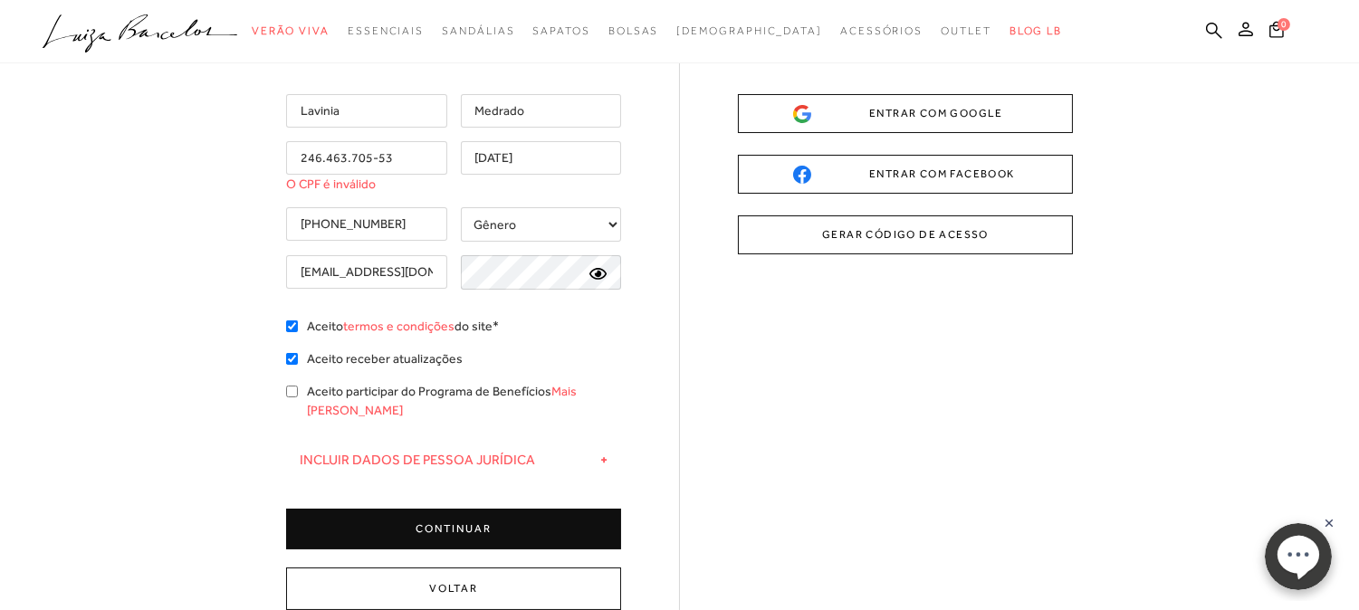
scroll to position [100, 0]
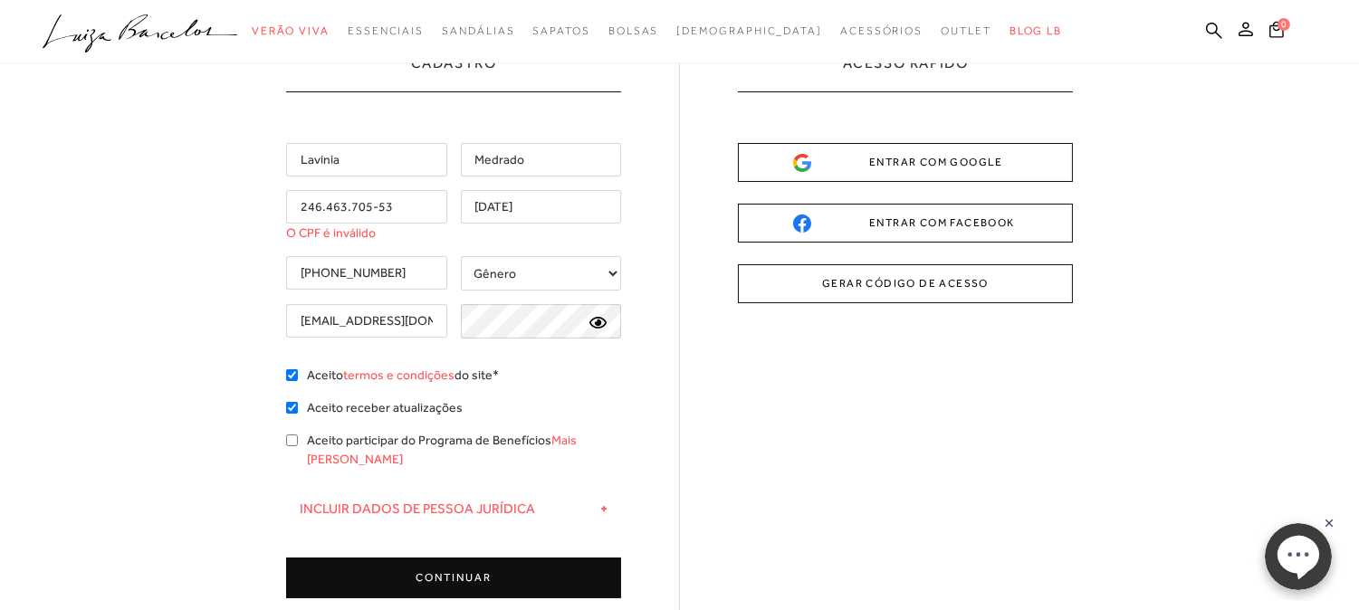
click at [421, 201] on input "246.463.705-53" at bounding box center [366, 206] width 161 height 33
click at [300, 208] on input "246.463.705-53" at bounding box center [366, 206] width 161 height 33
click at [402, 202] on input "246.463.705-53" at bounding box center [366, 206] width 161 height 33
type input "2"
type input "246.463.705-53"
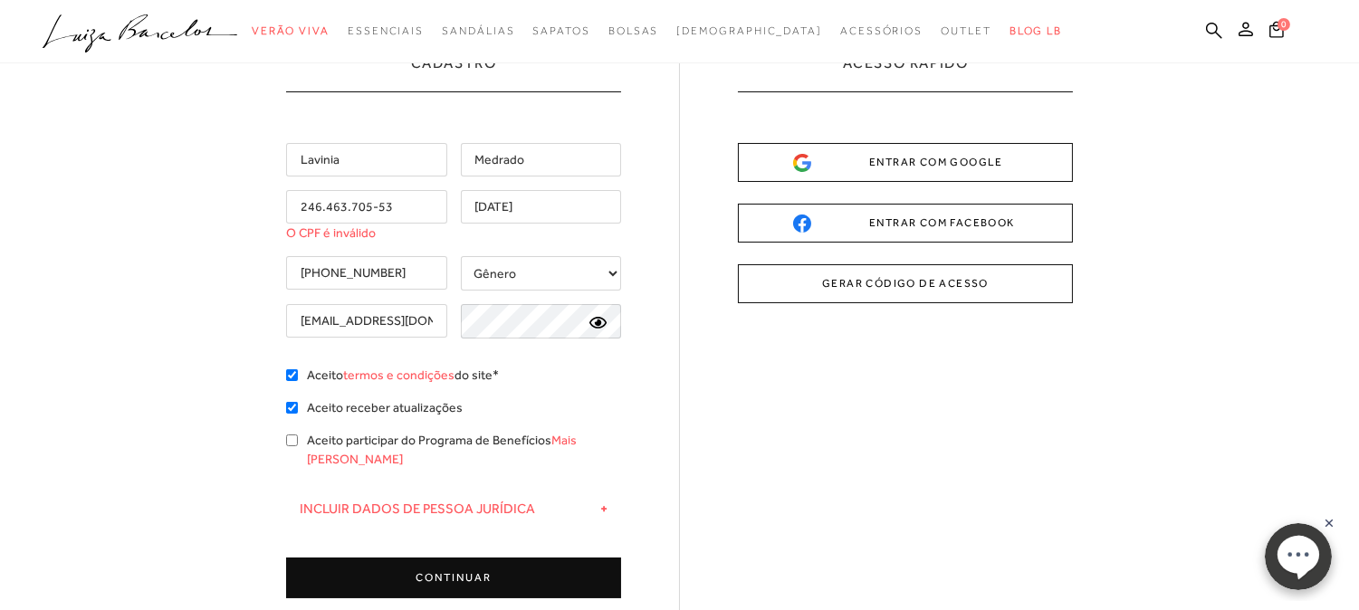
click at [463, 558] on button "CONTINUAR" at bounding box center [453, 578] width 335 height 41
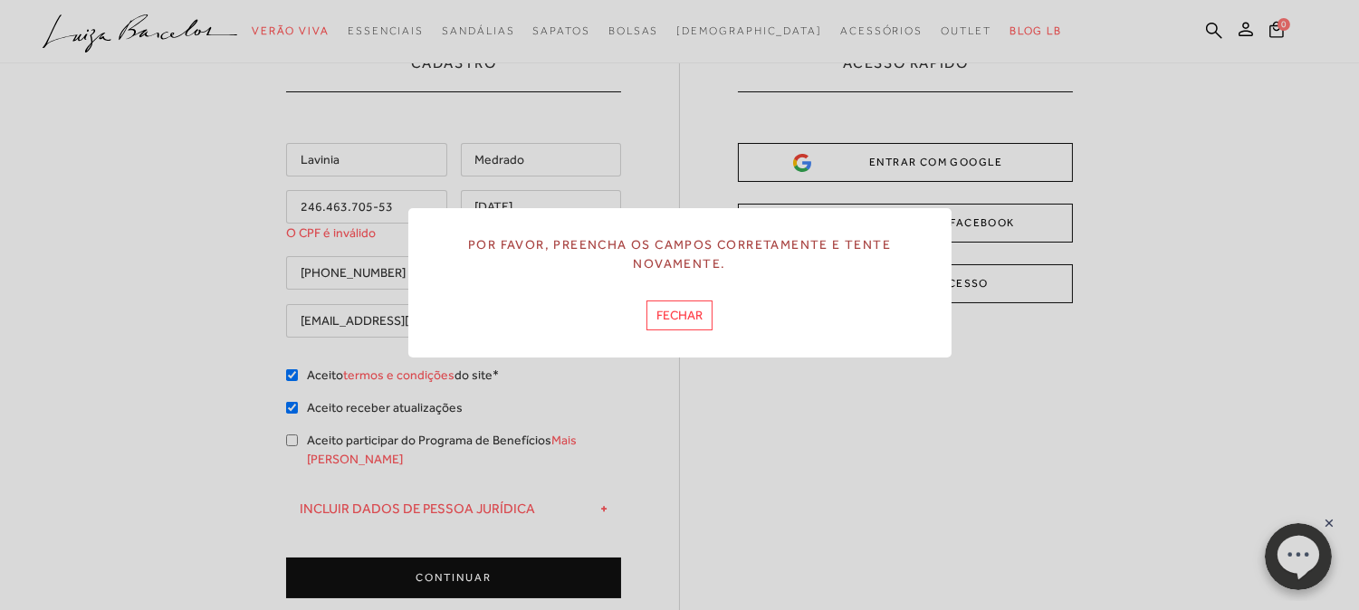
click at [667, 323] on button "FECHAR" at bounding box center [679, 315] width 66 height 30
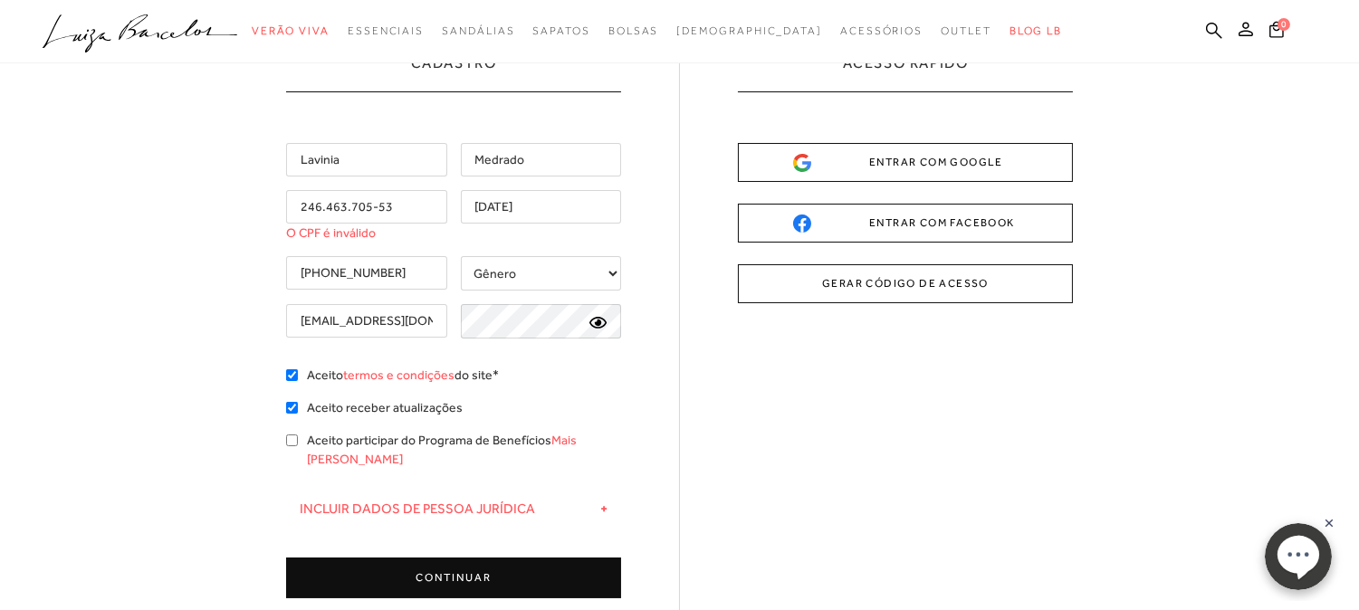
click at [390, 159] on input "Lavinia" at bounding box center [366, 159] width 161 height 33
type input "Lavinia Machado"
click at [602, 324] on icon at bounding box center [598, 323] width 18 height 16
click at [601, 322] on icon at bounding box center [598, 322] width 18 height 14
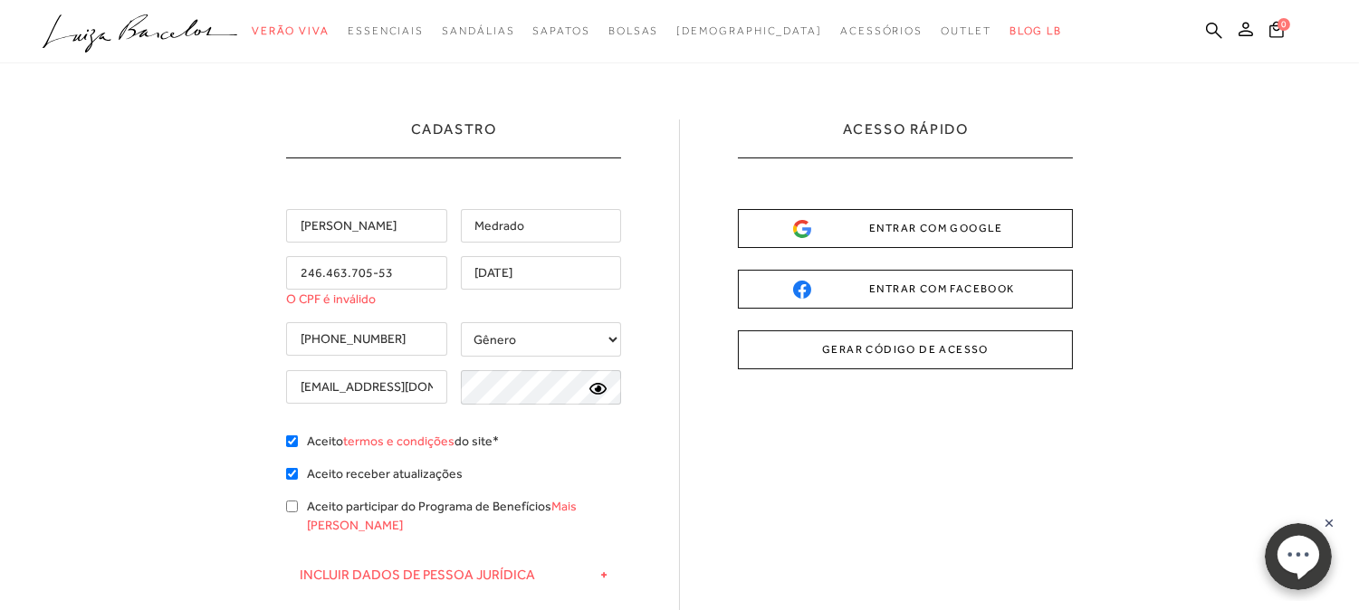
scroll to position [0, 0]
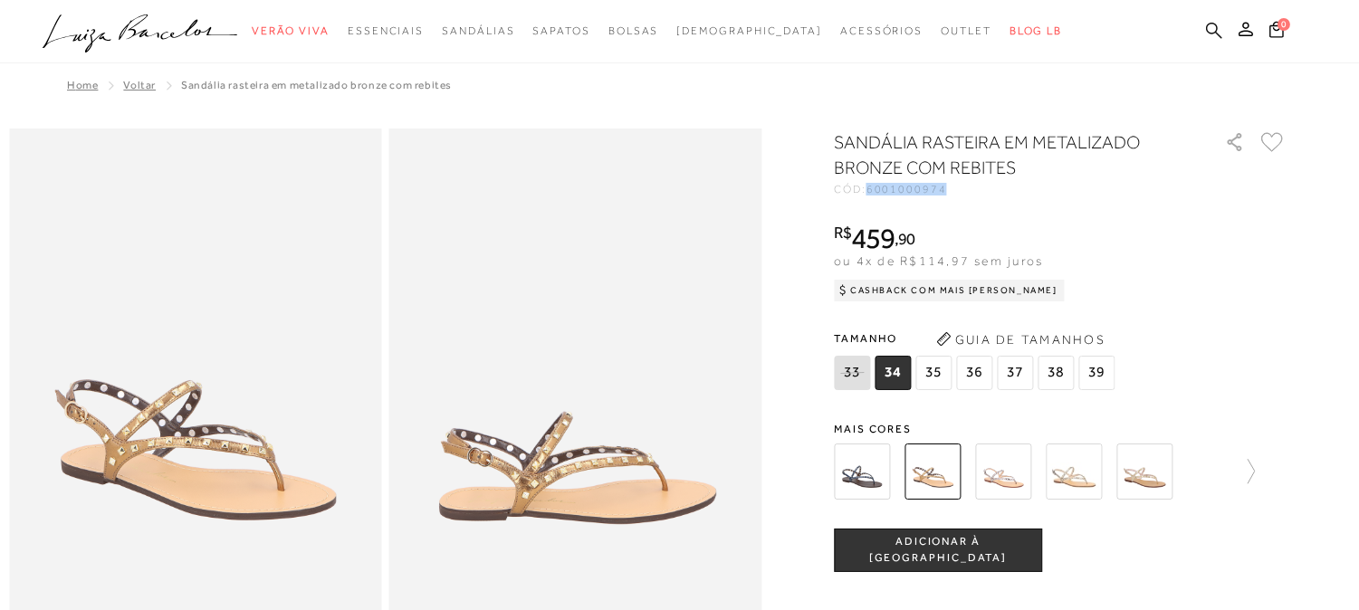
click at [1216, 24] on icon at bounding box center [1214, 30] width 16 height 17
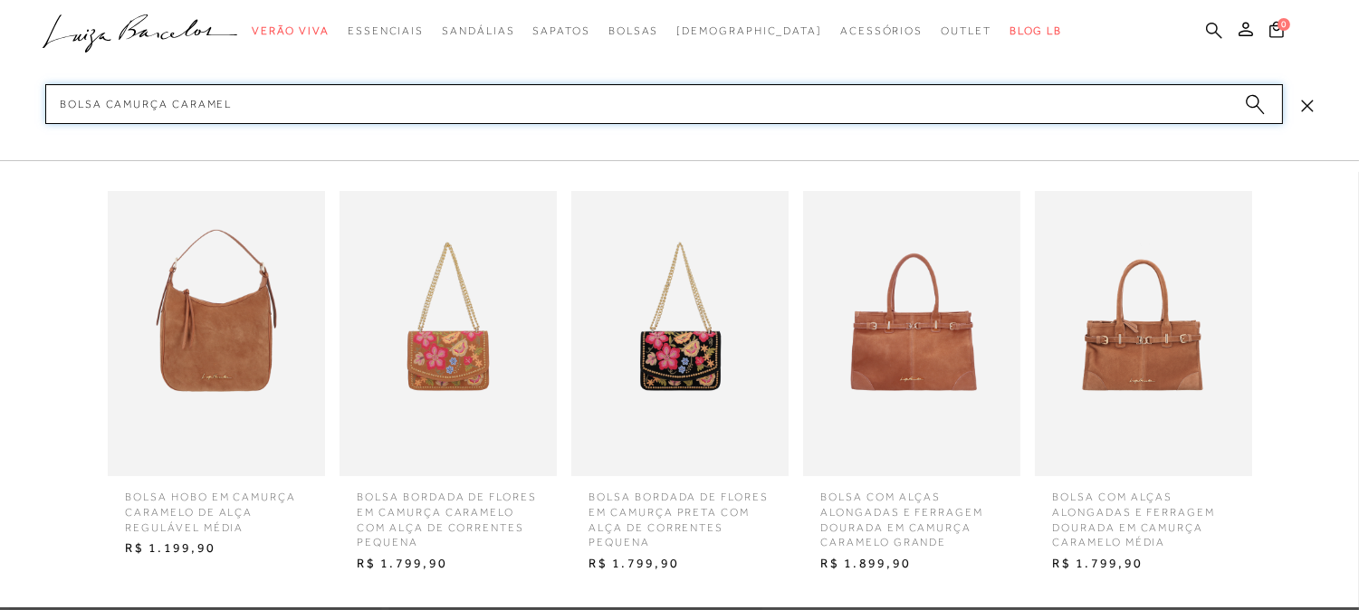
type input "bolsa camurça caramelo"
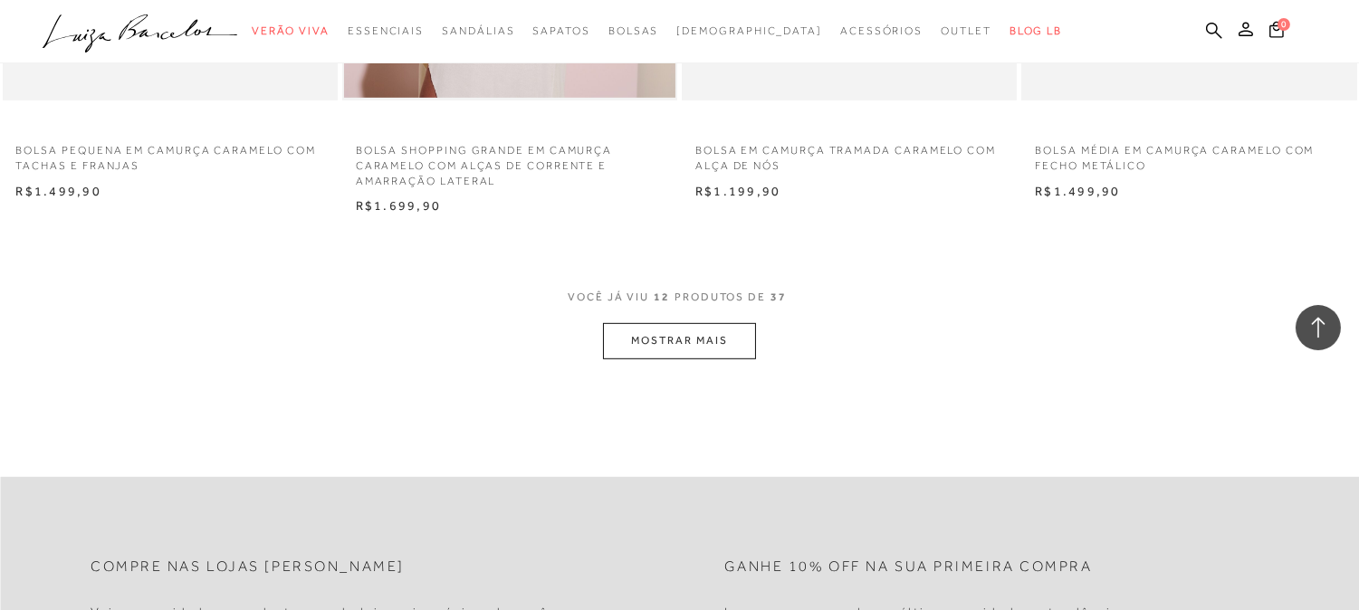
scroll to position [2011, 0]
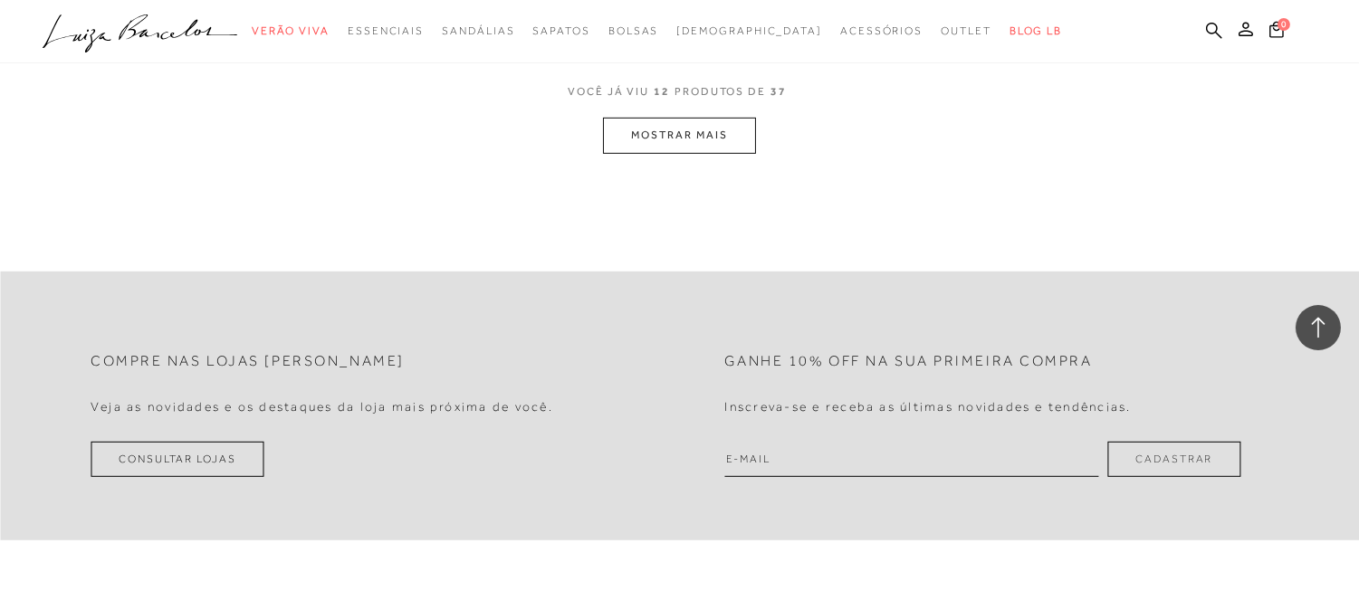
click at [691, 138] on button "MOSTRAR MAIS" at bounding box center [679, 135] width 152 height 35
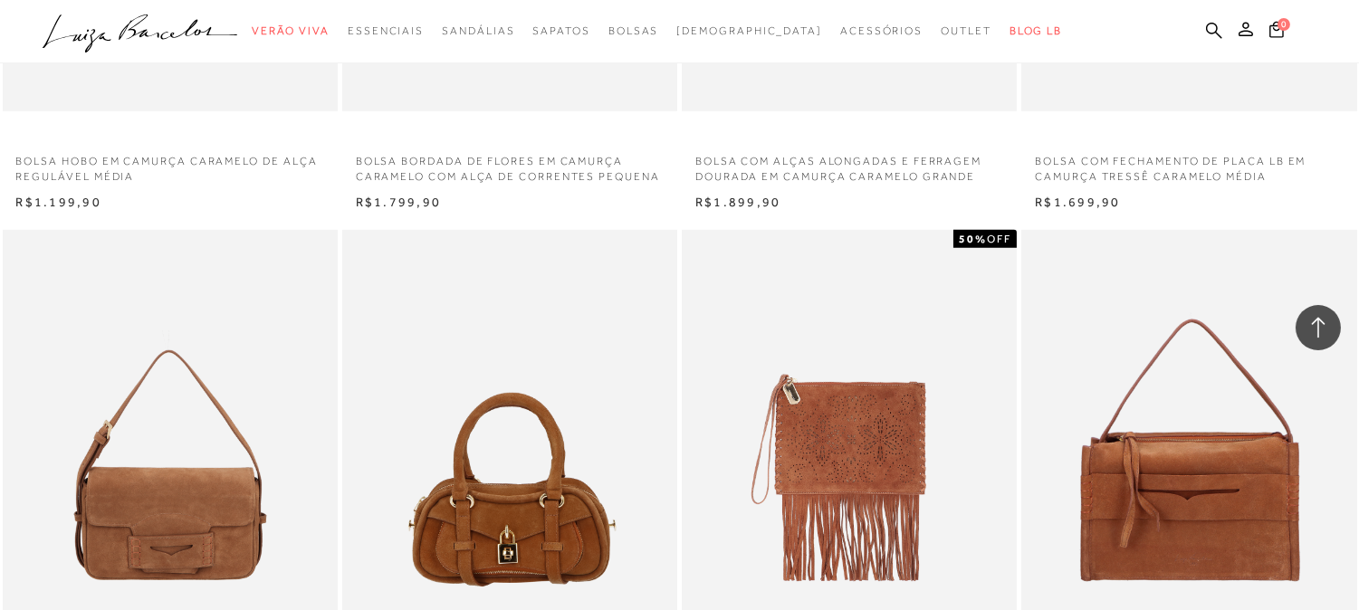
scroll to position [2614, 0]
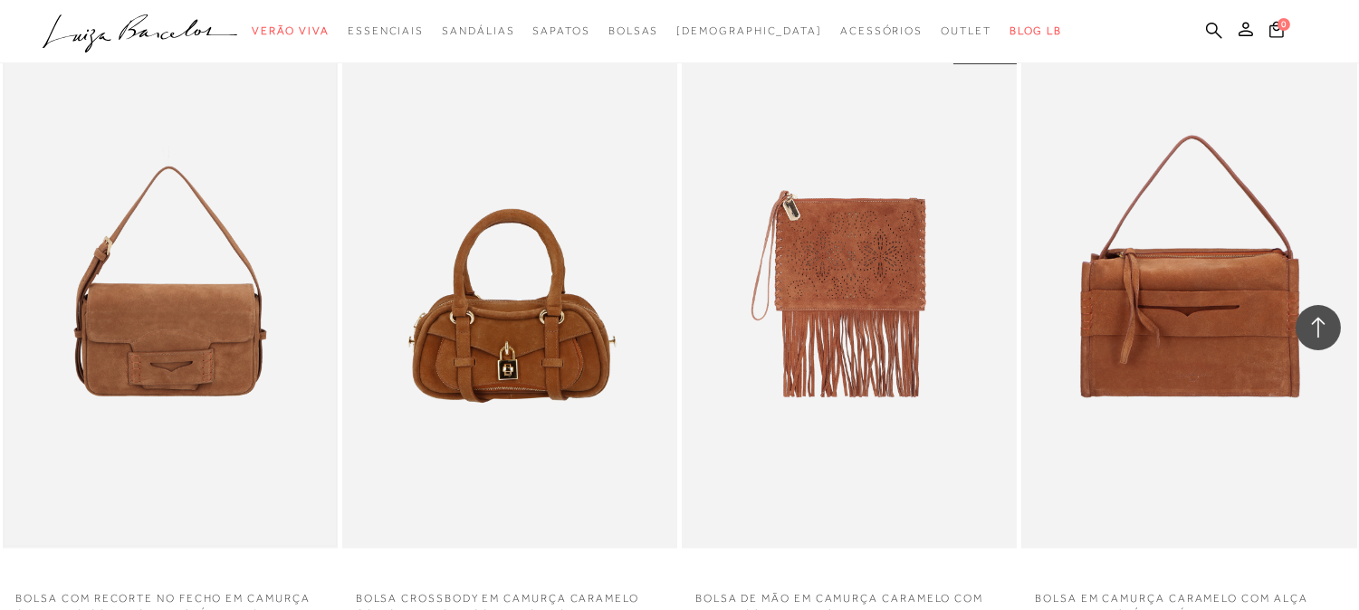
click at [224, 315] on img at bounding box center [170, 297] width 331 height 497
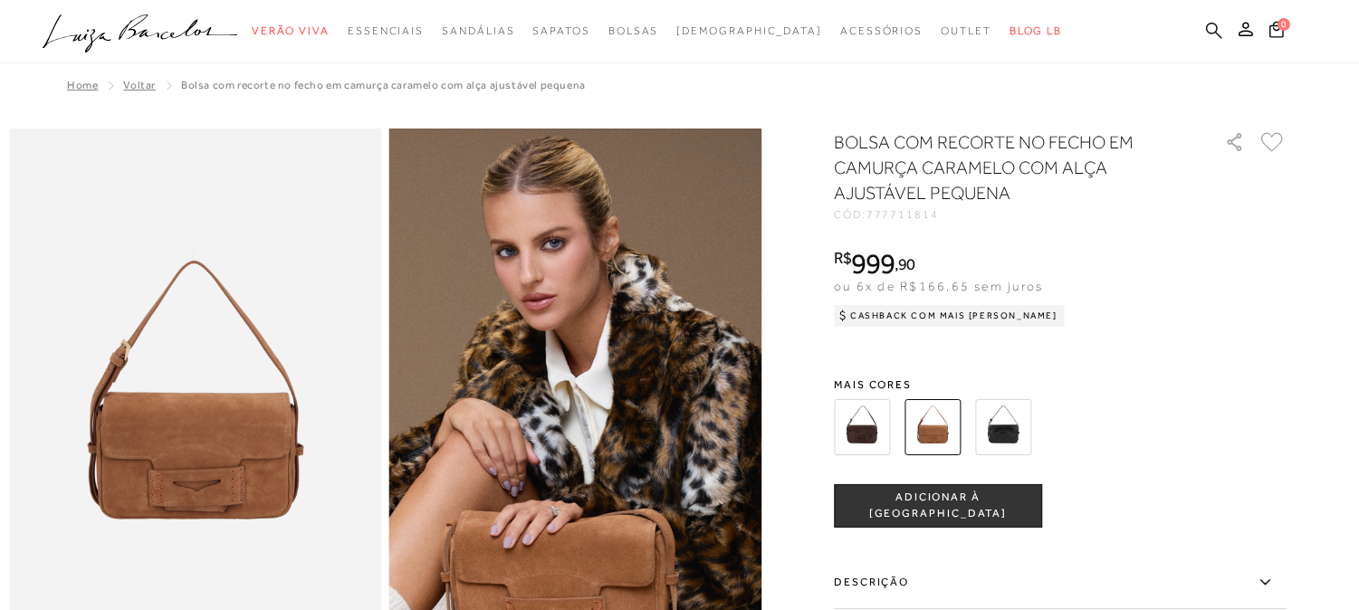
click at [1217, 25] on icon at bounding box center [1214, 30] width 16 height 17
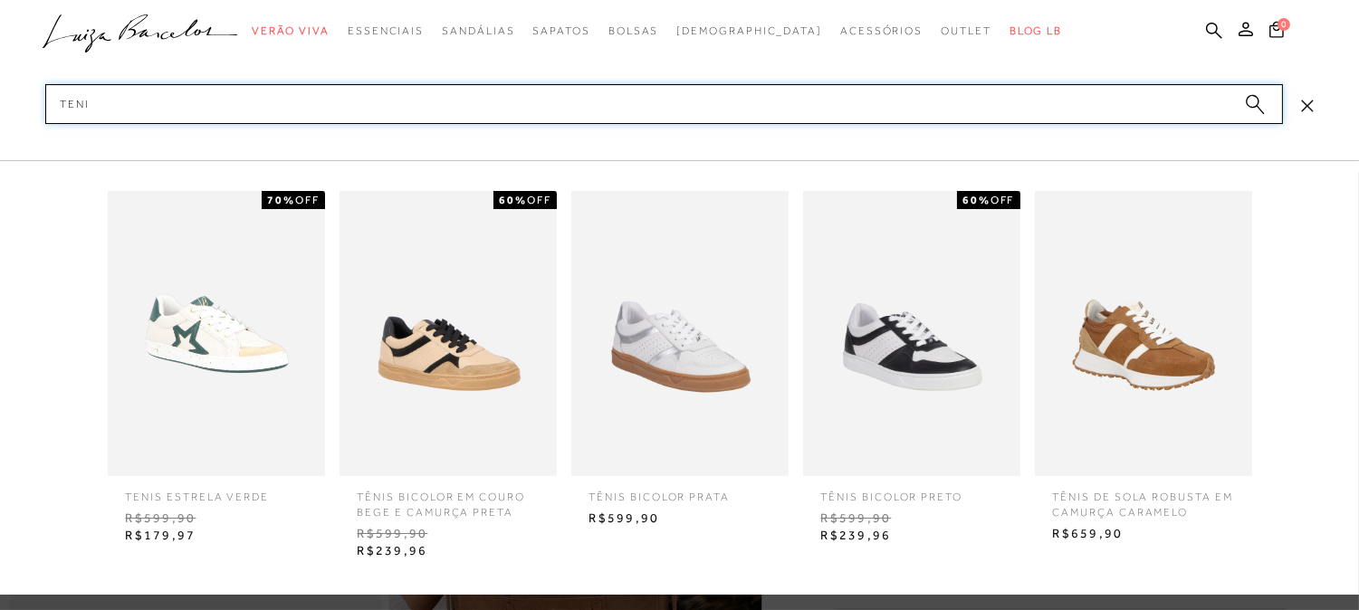
type input "Tenis"
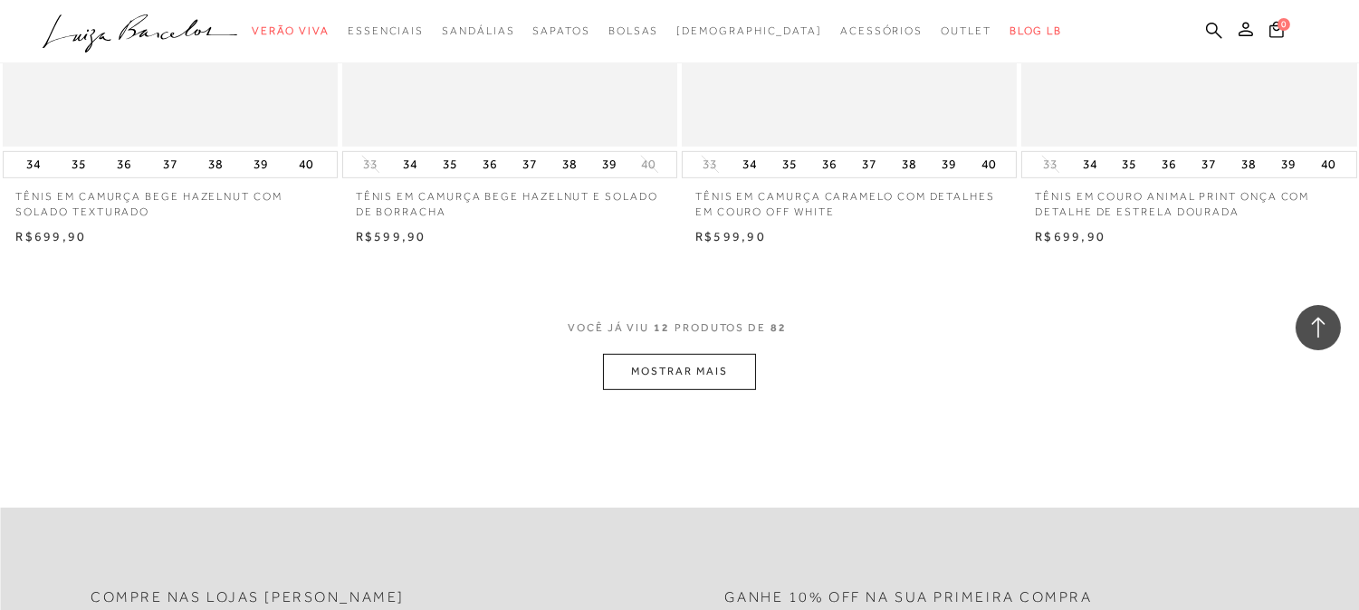
scroll to position [1810, 0]
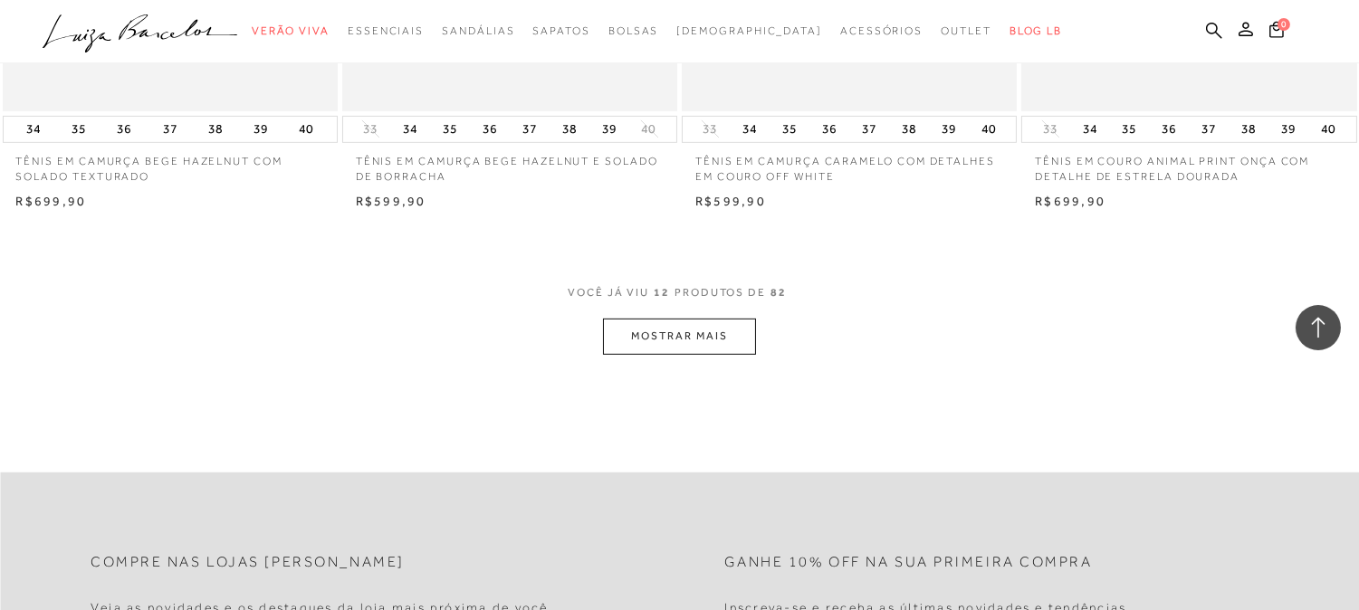
click at [648, 329] on button "MOSTRAR MAIS" at bounding box center [679, 336] width 152 height 35
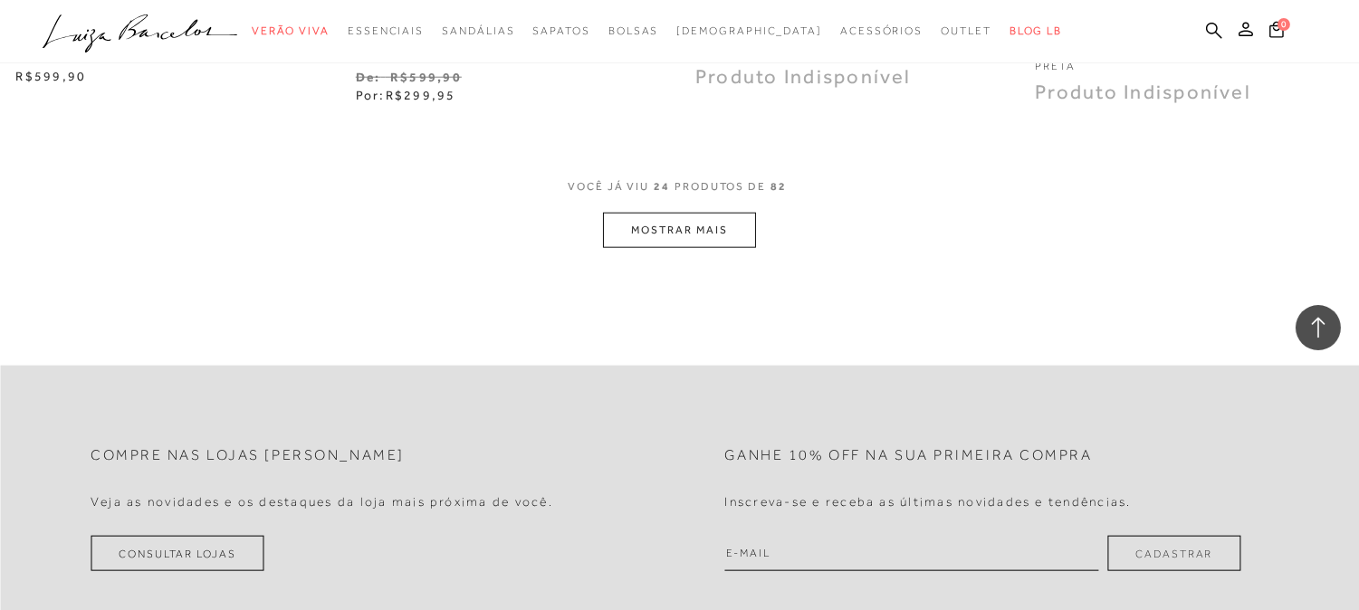
scroll to position [3821, 0]
click at [700, 230] on button "MOSTRAR MAIS" at bounding box center [679, 228] width 152 height 35
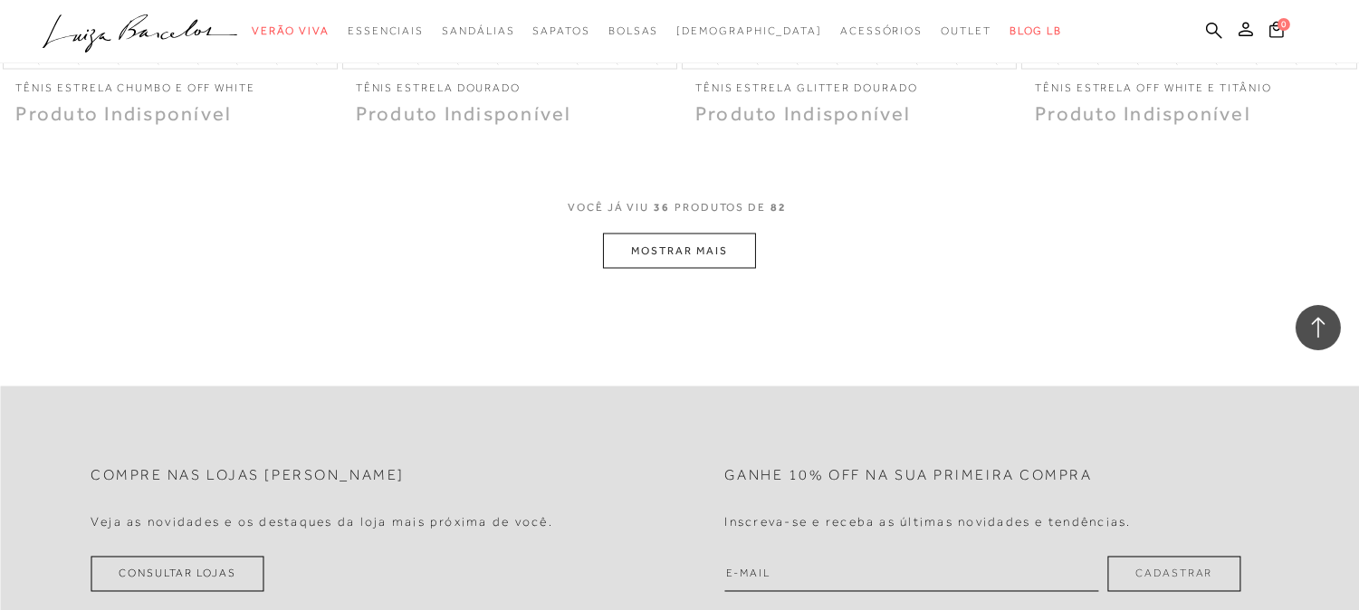
scroll to position [5732, 0]
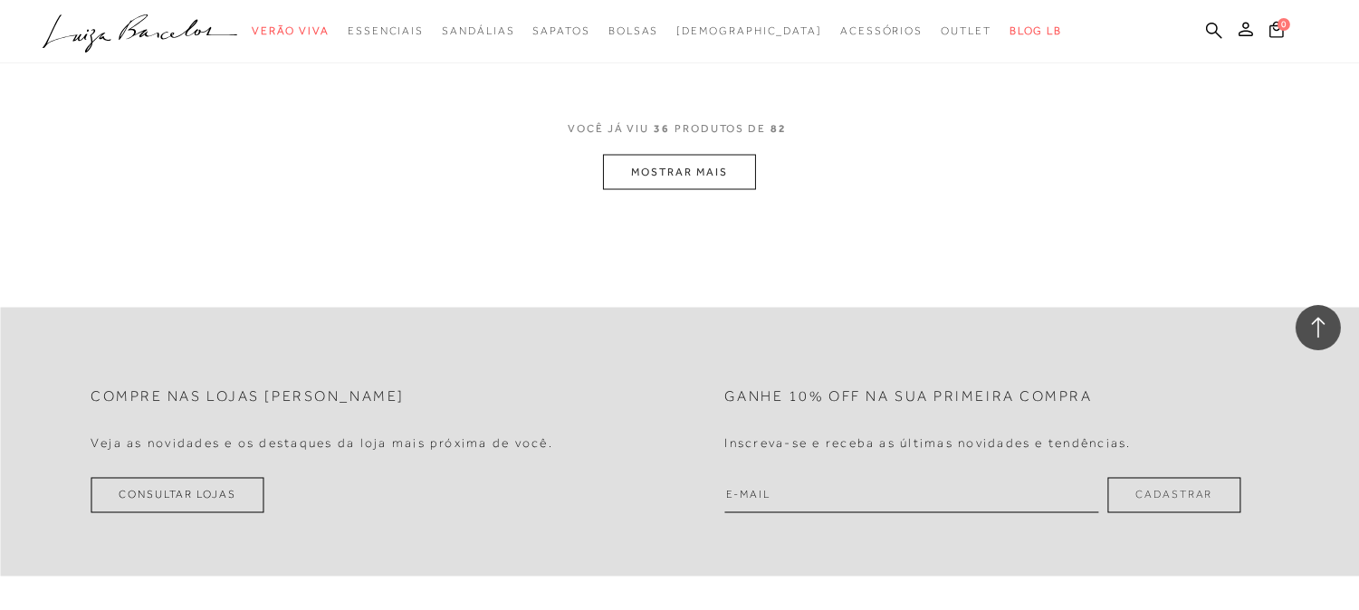
click at [733, 182] on button "MOSTRAR MAIS" at bounding box center [679, 172] width 152 height 35
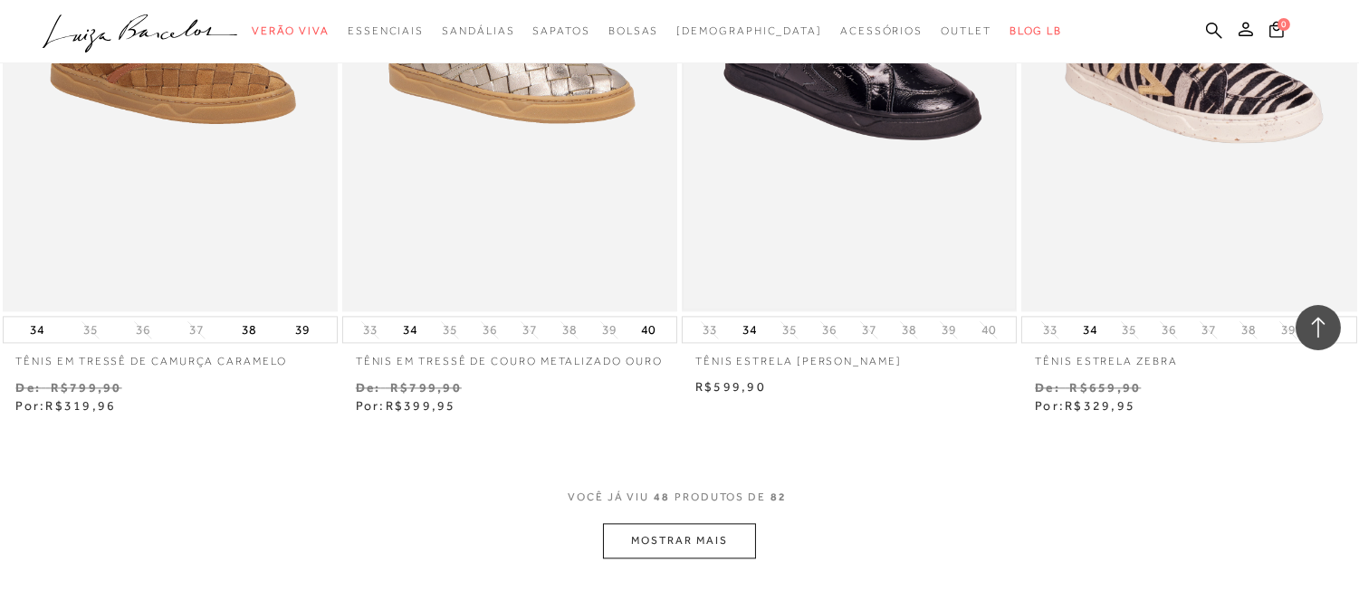
scroll to position [7341, 0]
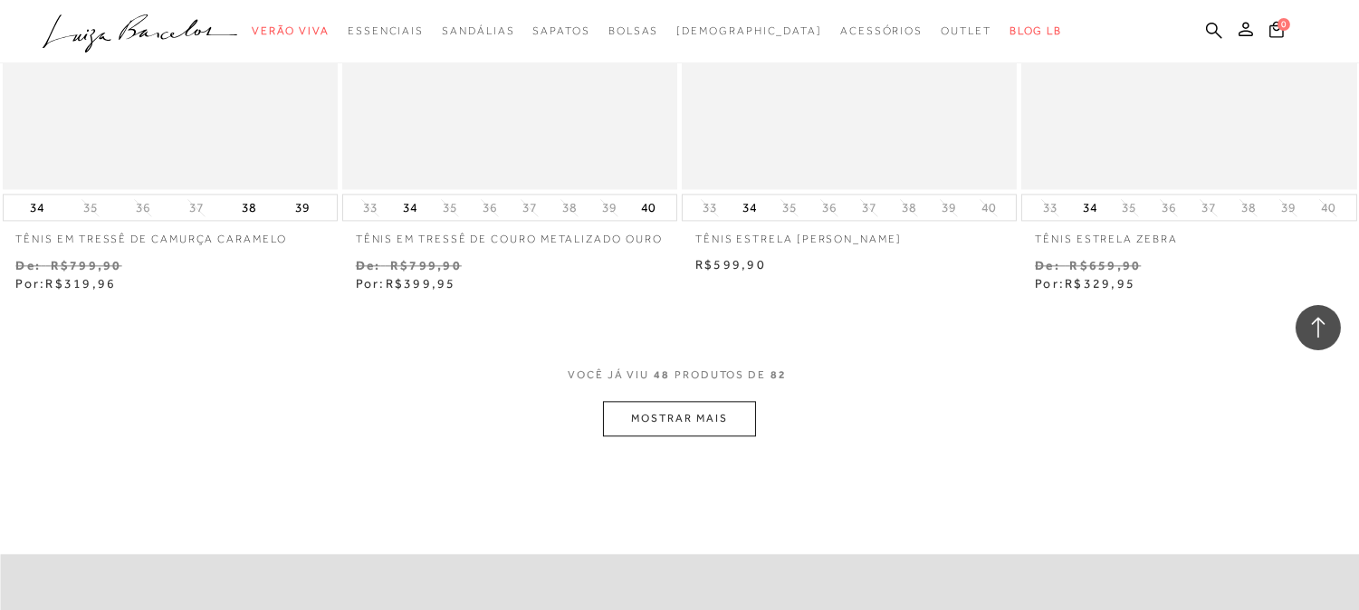
click at [672, 394] on div "VOCê JÁ VIU 48 PRODUTOS DE 82" at bounding box center [679, 383] width 224 height 33
click at [663, 413] on button "MOSTRAR MAIS" at bounding box center [679, 418] width 152 height 35
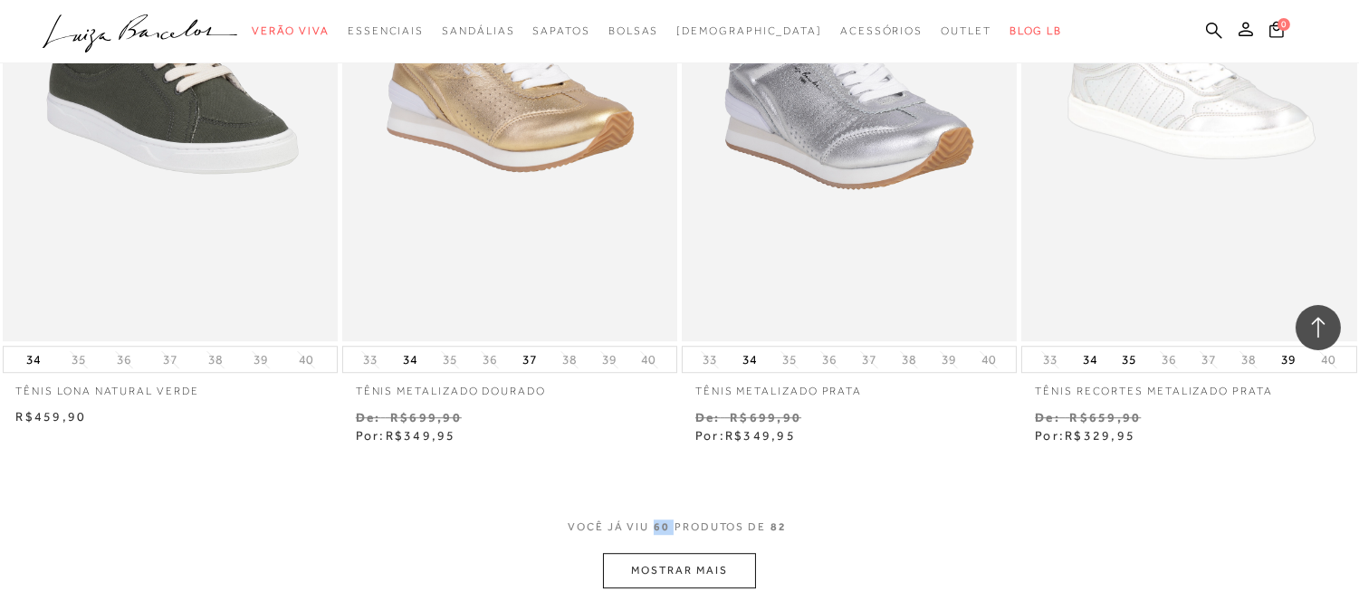
scroll to position [9151, 0]
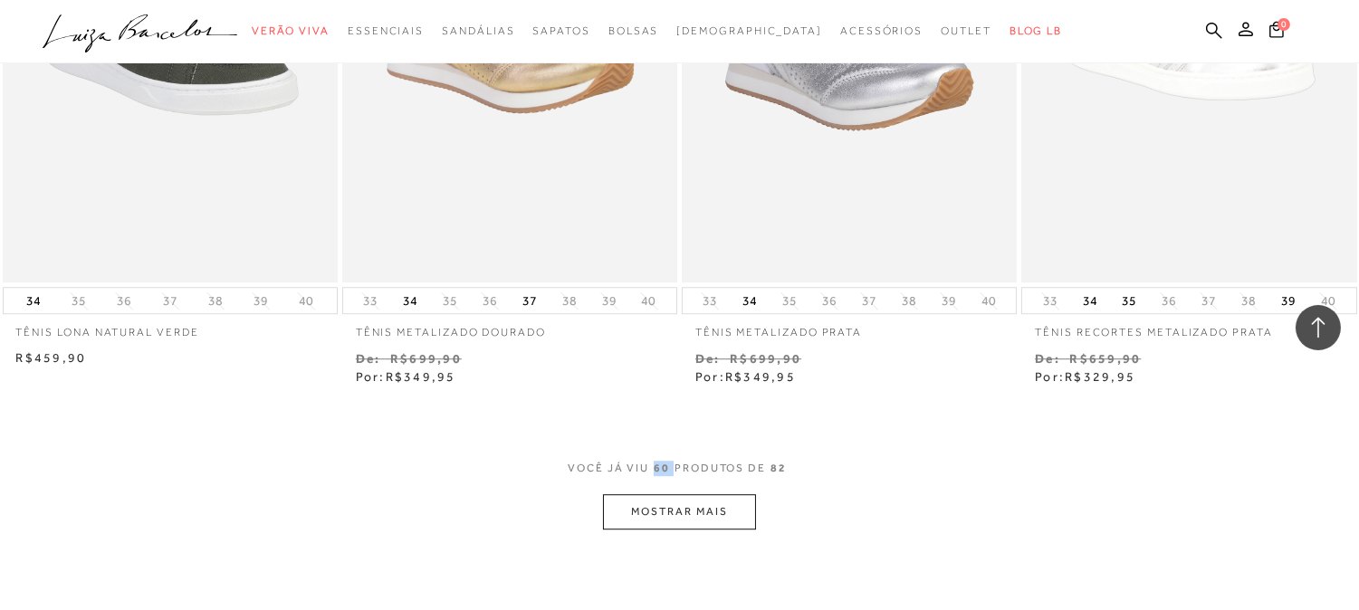
click at [680, 514] on button "MOSTRAR MAIS" at bounding box center [679, 511] width 152 height 35
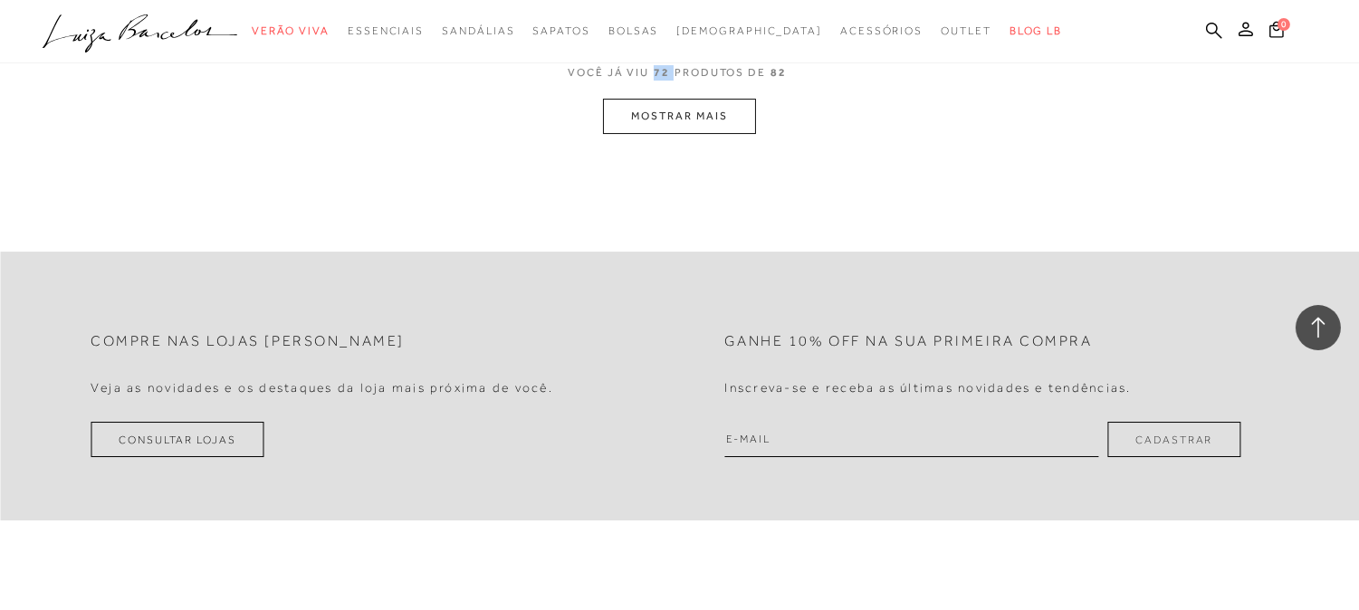
scroll to position [11311, 0]
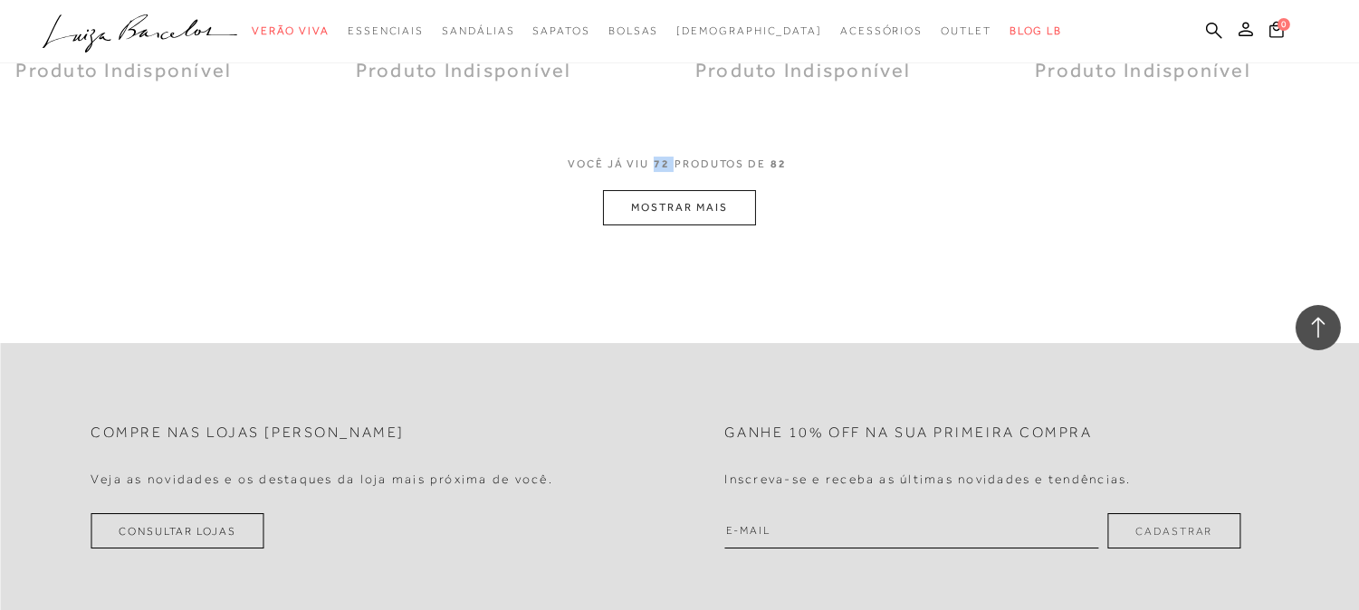
click at [699, 194] on button "MOSTRAR MAIS" at bounding box center [679, 207] width 152 height 35
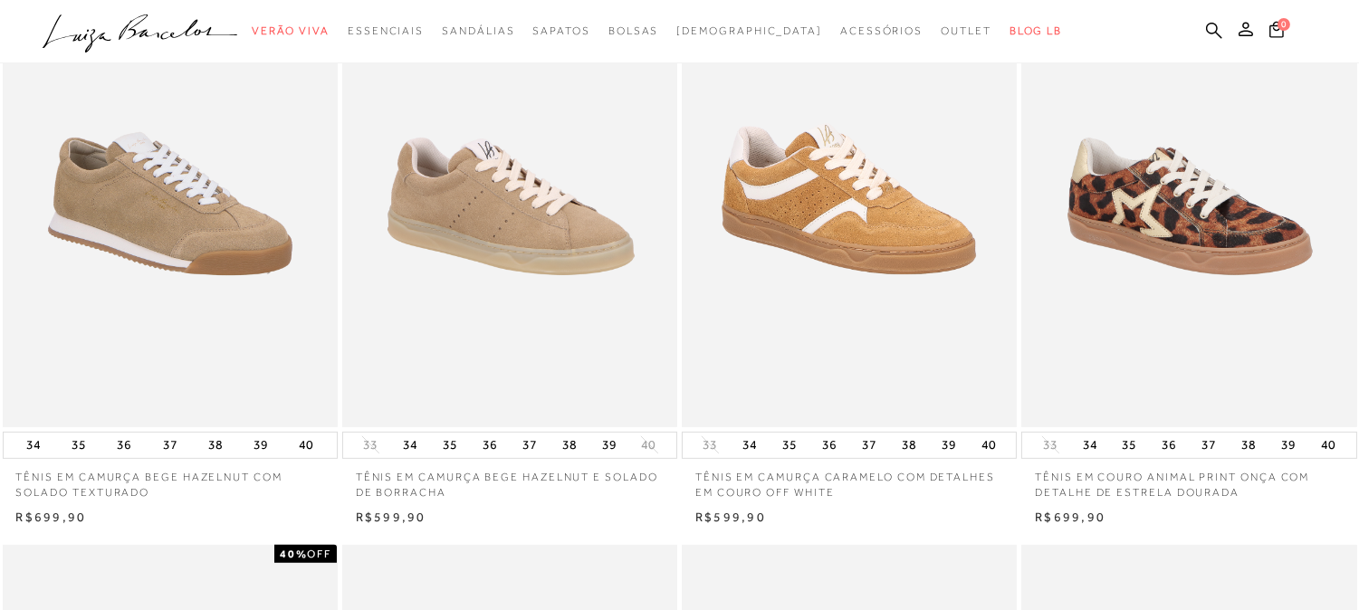
scroll to position [0, 0]
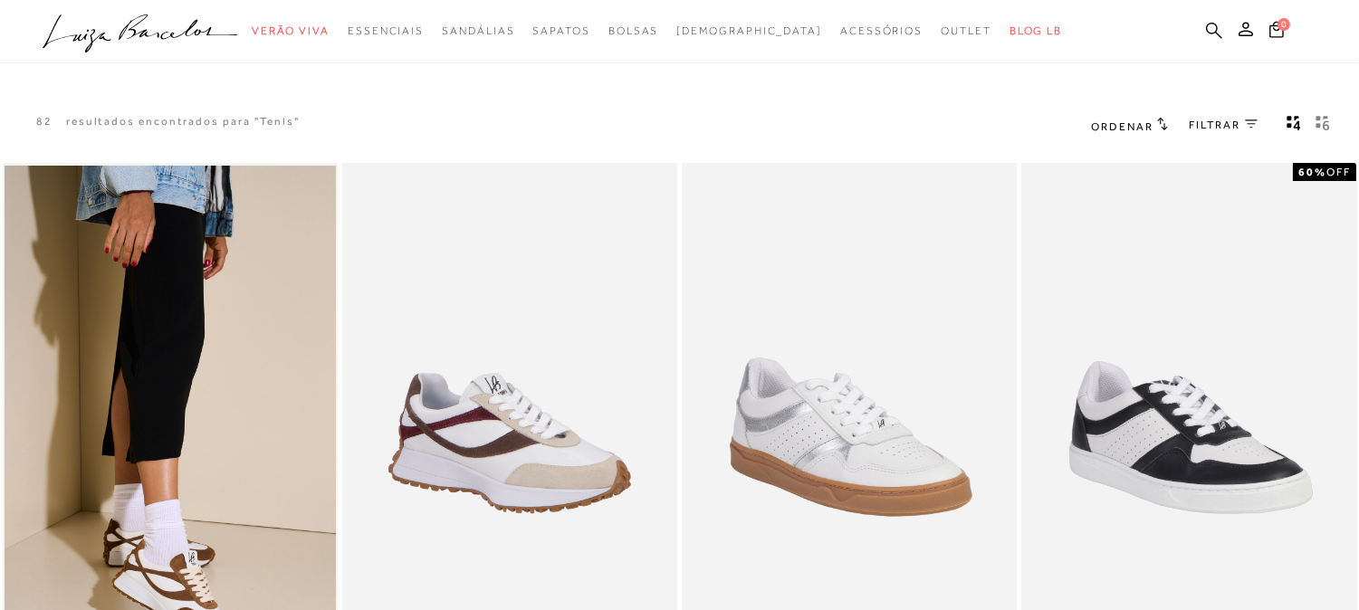
click at [1208, 25] on icon at bounding box center [1214, 30] width 16 height 17
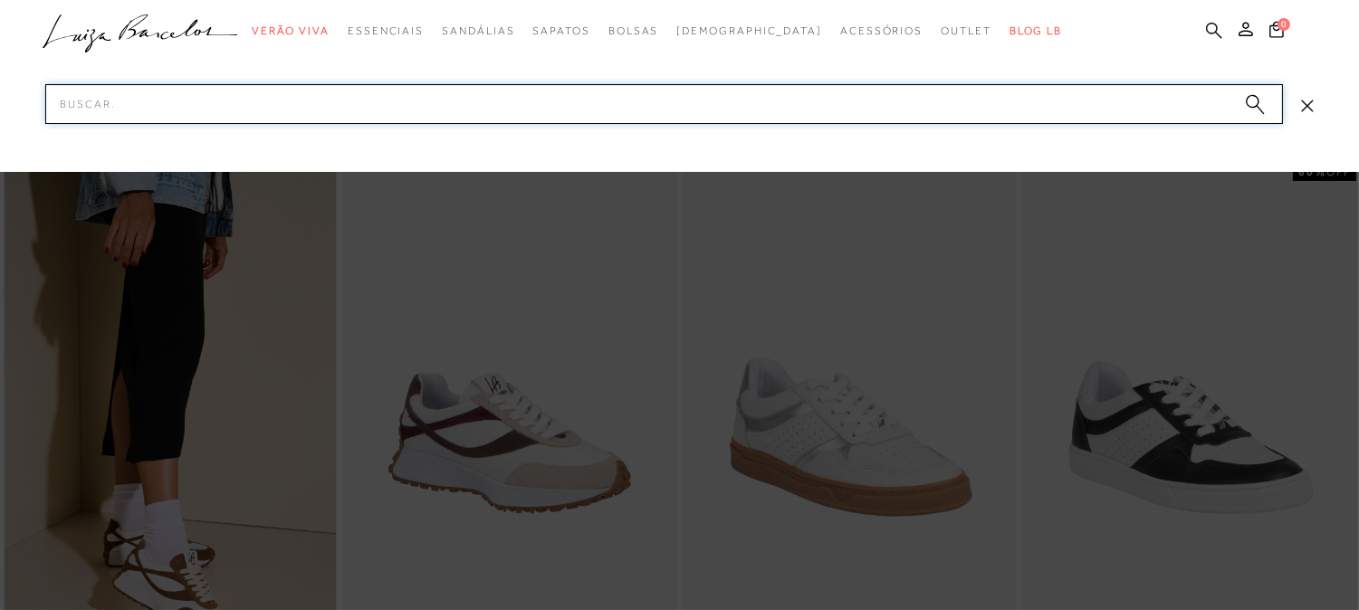
paste input "13780015335"
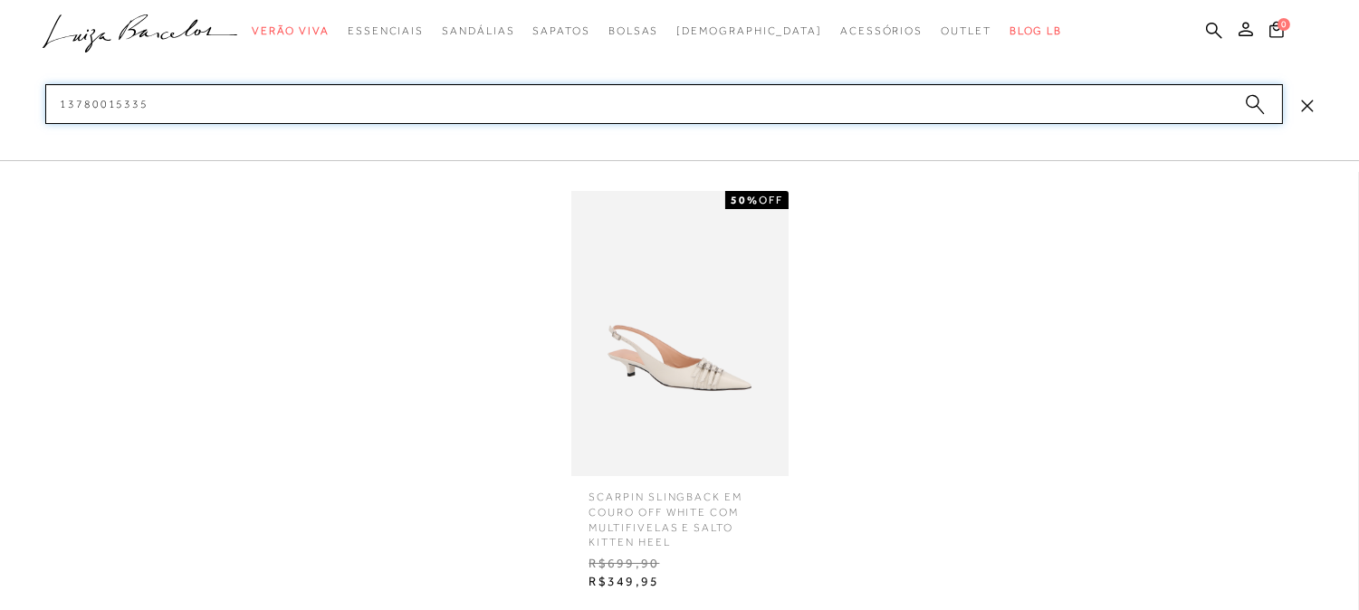
type input "13780015335"
click at [657, 337] on img at bounding box center [679, 333] width 217 height 285
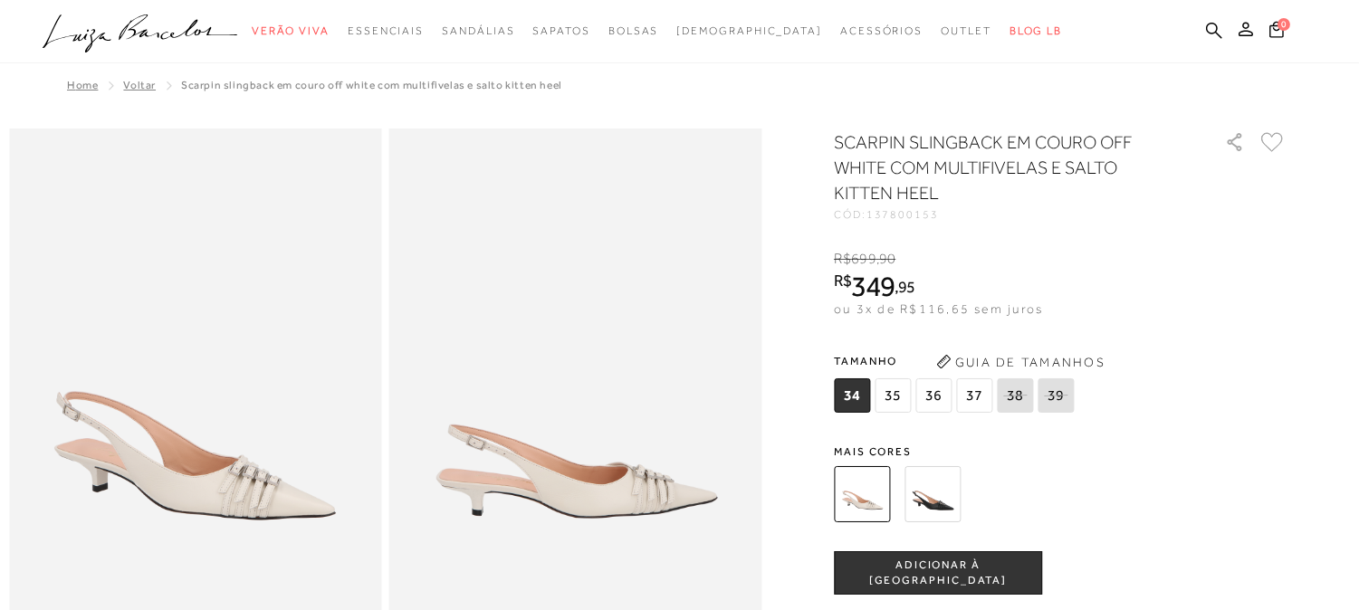
click at [901, 405] on span "35" at bounding box center [892, 395] width 36 height 34
